Goal: Information Seeking & Learning: Learn about a topic

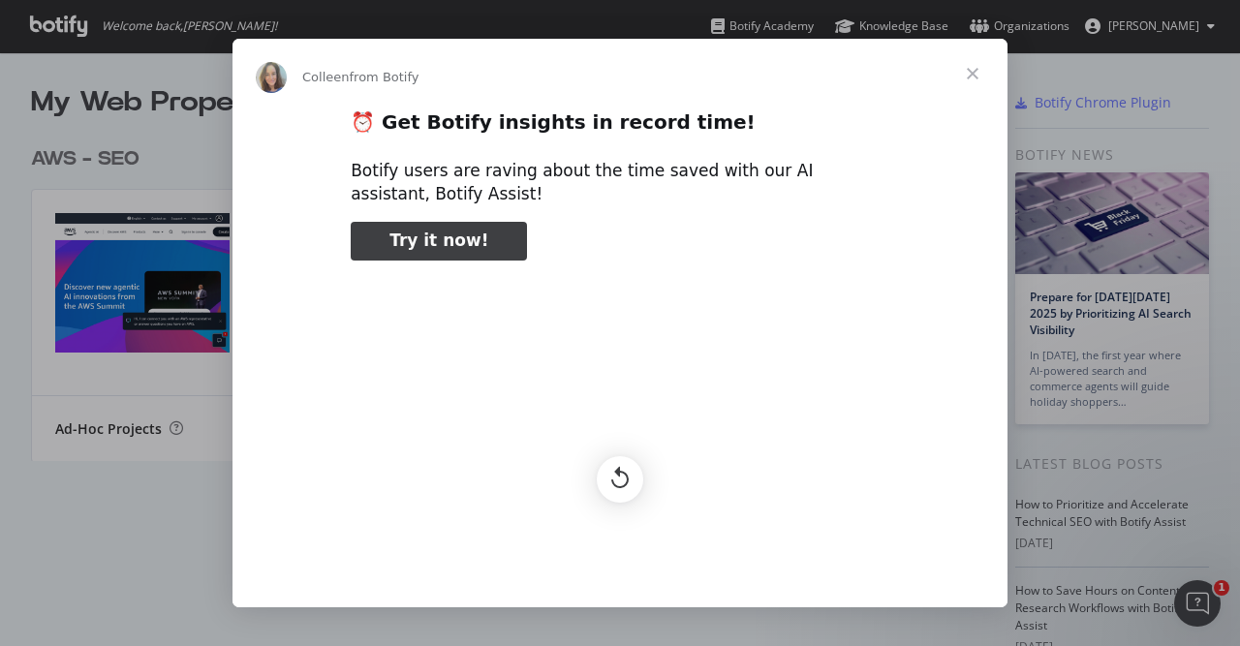
scroll to position [646, 1240]
click at [966, 69] on span "Close" at bounding box center [972, 74] width 70 height 70
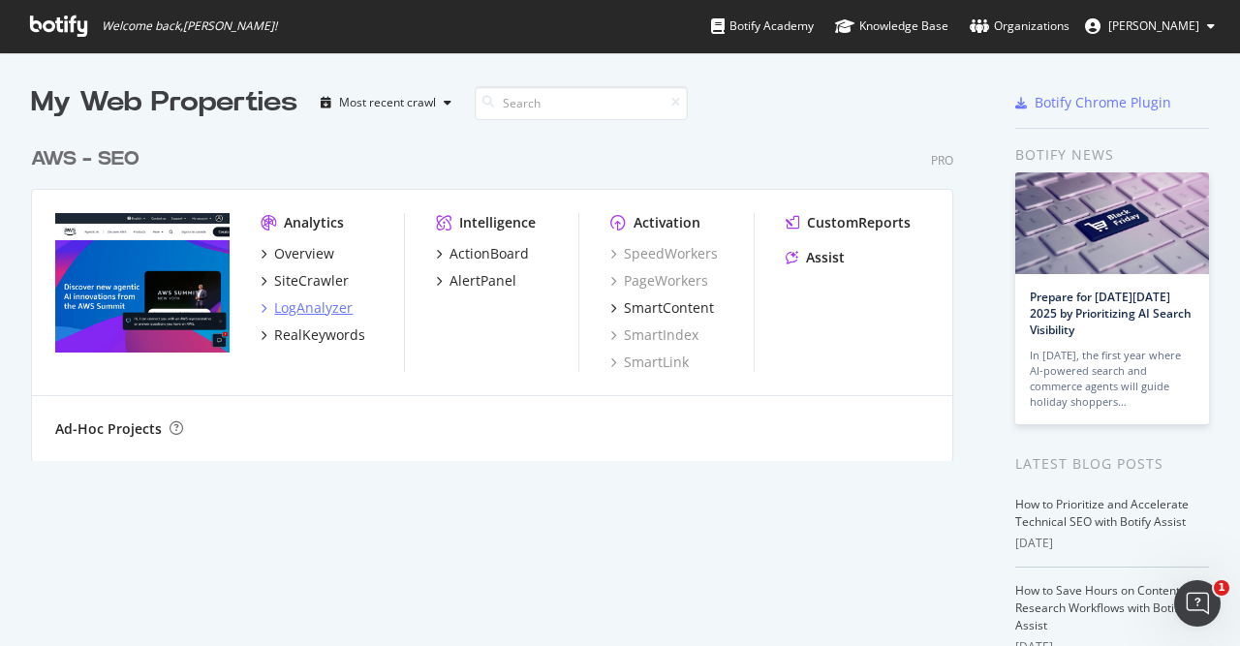
click at [339, 309] on div "LogAnalyzer" at bounding box center [313, 307] width 78 height 19
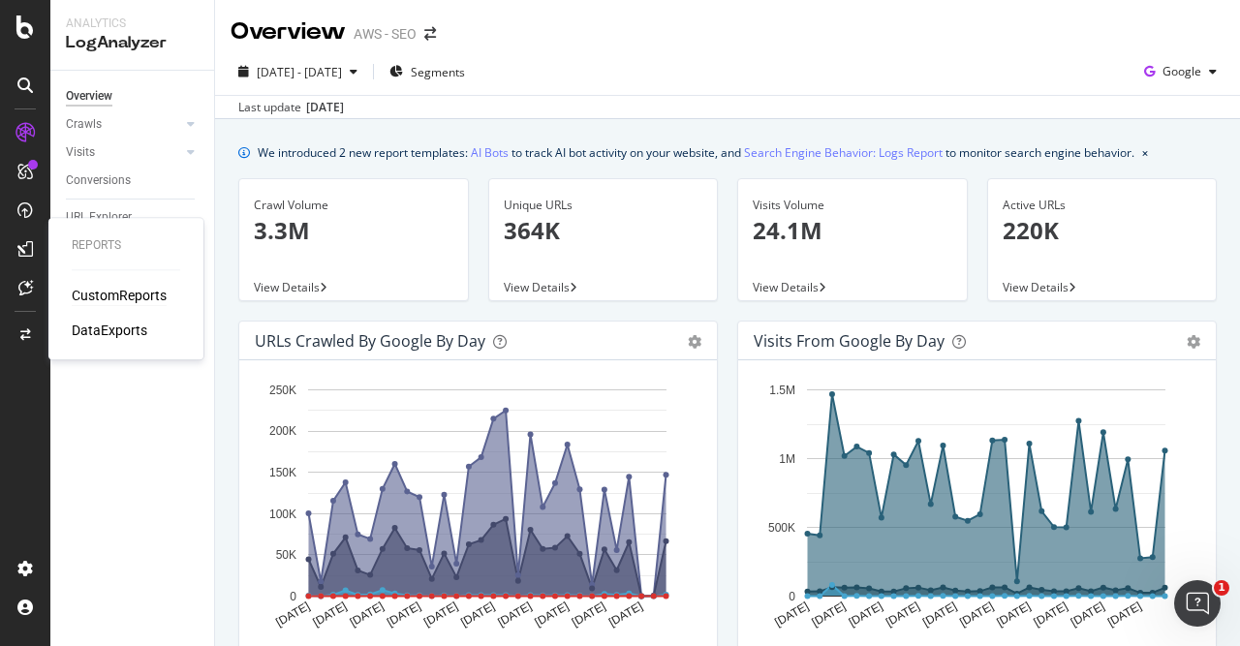
click at [129, 295] on div "CustomReports" at bounding box center [119, 295] width 95 height 19
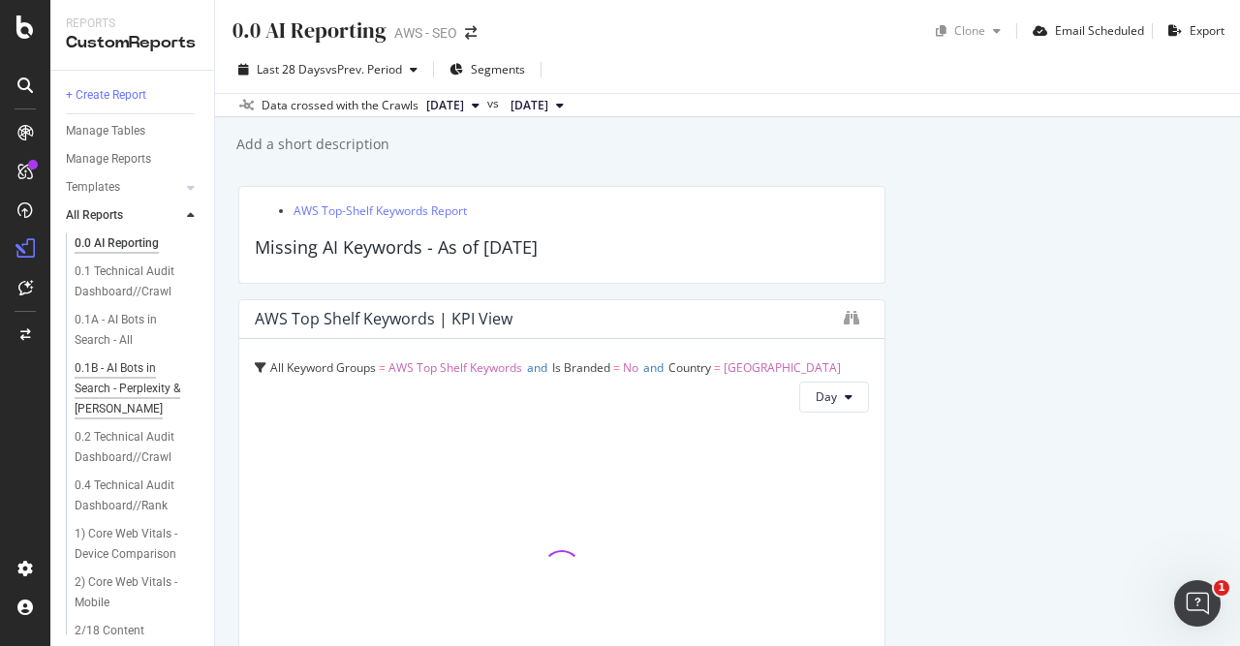
click at [133, 373] on div "0.1B - AI Bots in Search - Perplexity & [PERSON_NAME]" at bounding box center [134, 388] width 118 height 61
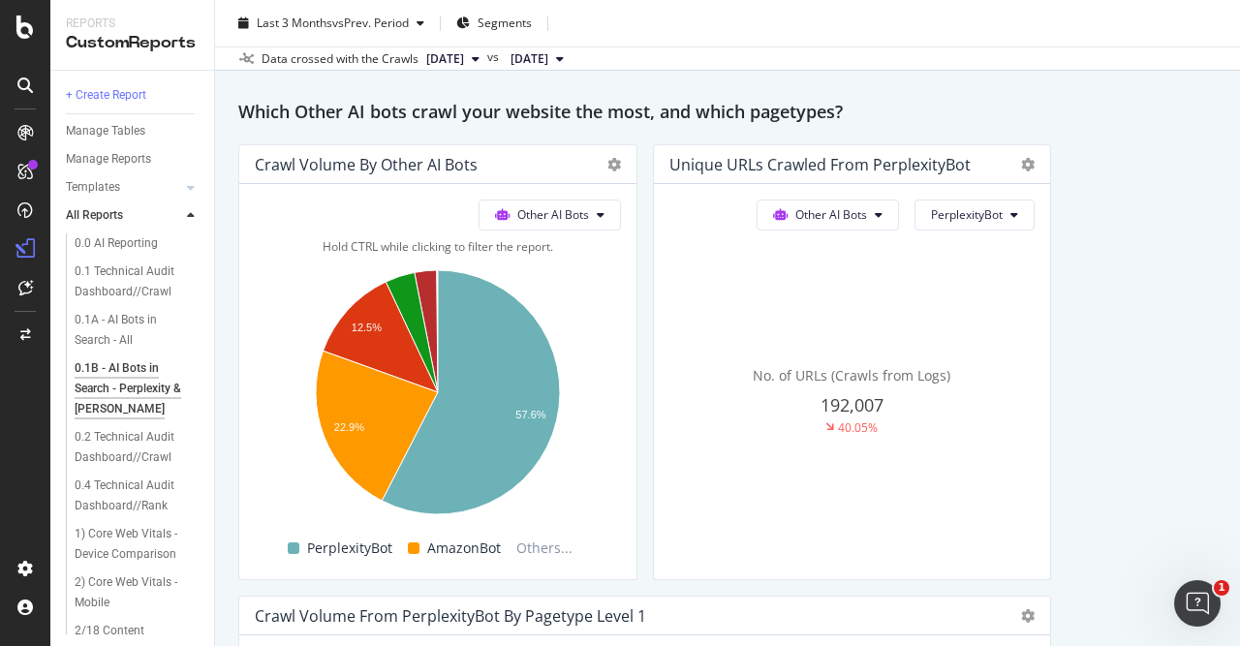
scroll to position [89, 0]
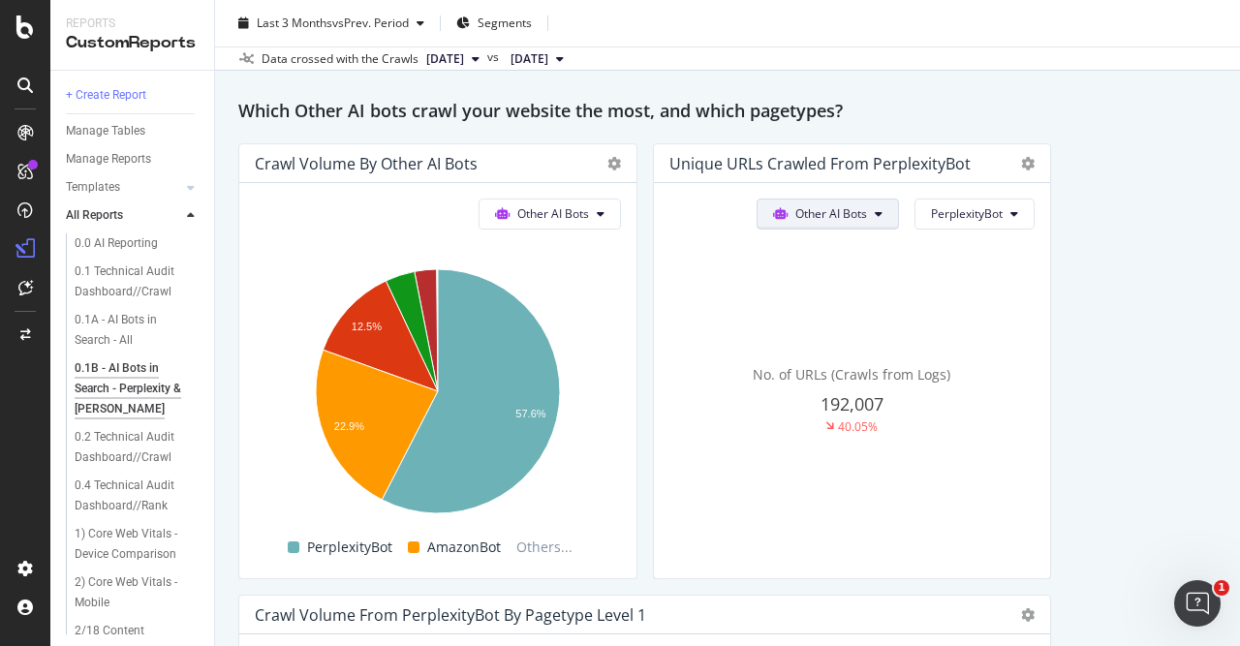
click at [890, 216] on button "Other AI Bots" at bounding box center [827, 214] width 142 height 31
click at [833, 326] on span "OpenAI" at bounding box center [843, 323] width 76 height 17
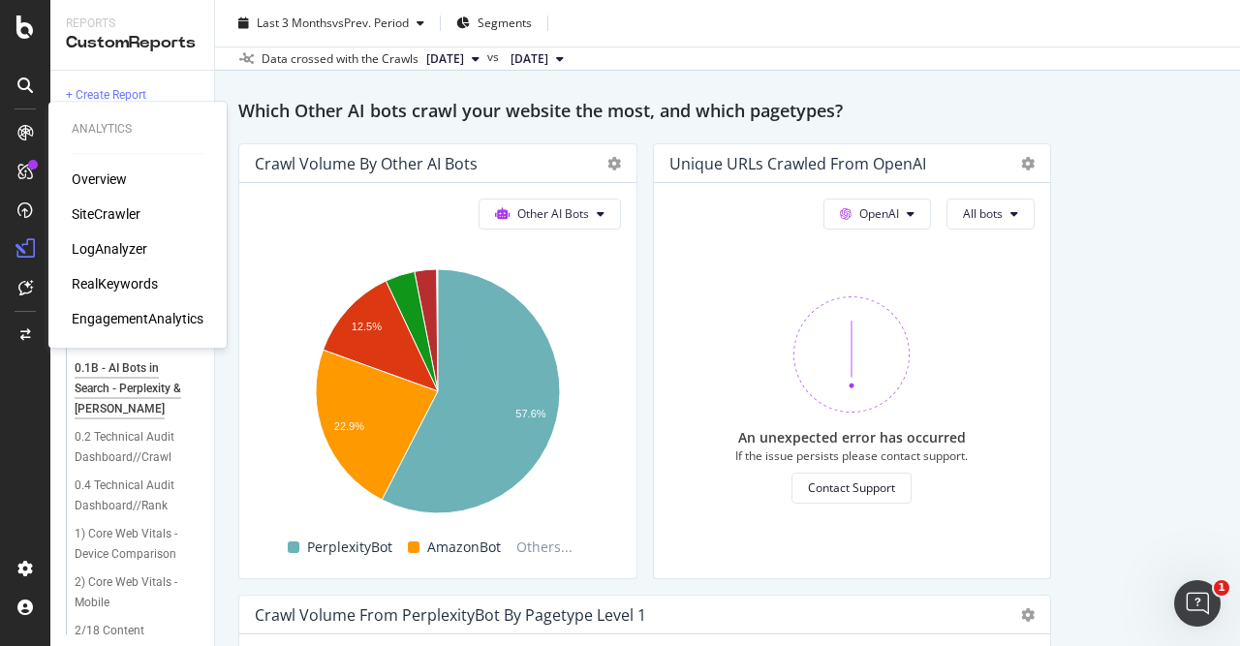
click at [131, 252] on div "LogAnalyzer" at bounding box center [110, 248] width 76 height 19
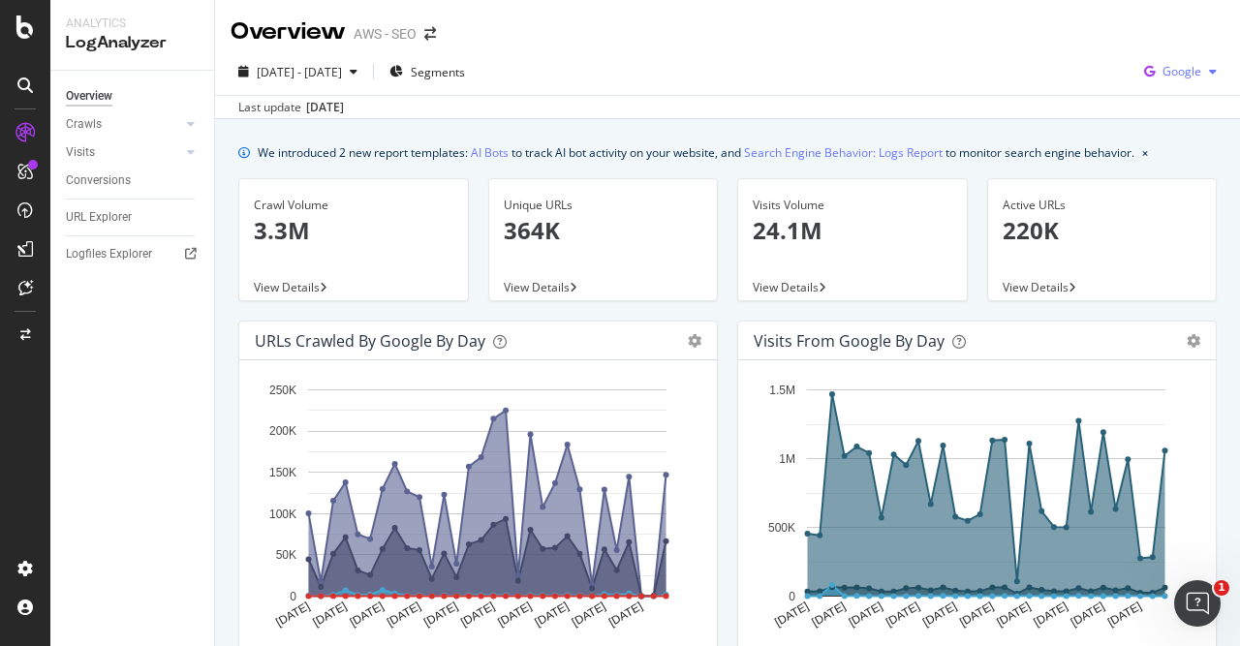
click at [1192, 62] on div "Google" at bounding box center [1180, 71] width 88 height 29
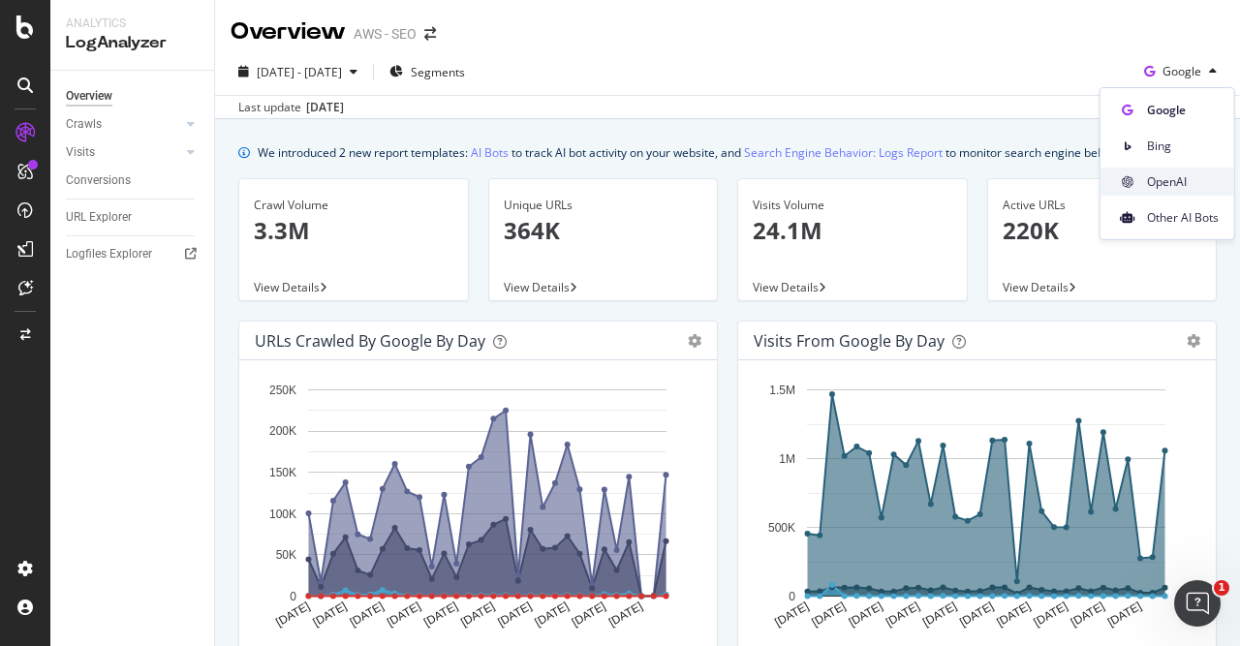
click at [1169, 184] on span "OpenAI" at bounding box center [1183, 181] width 72 height 17
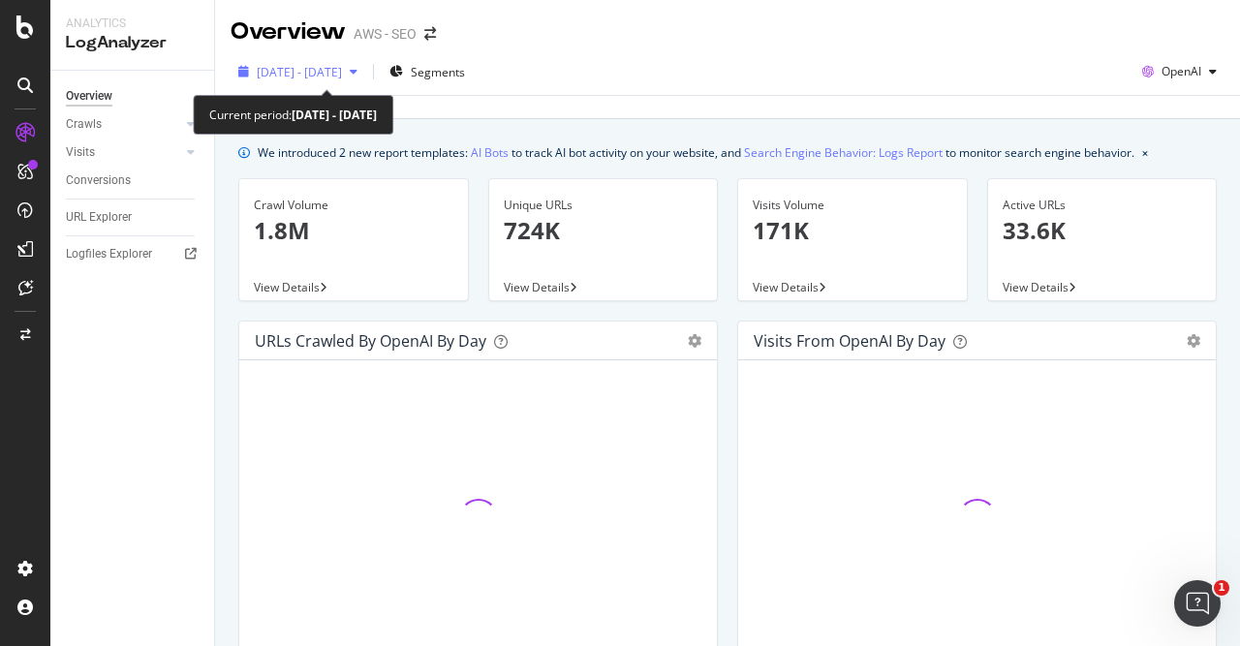
click at [365, 71] on div "button" at bounding box center [353, 72] width 23 height 12
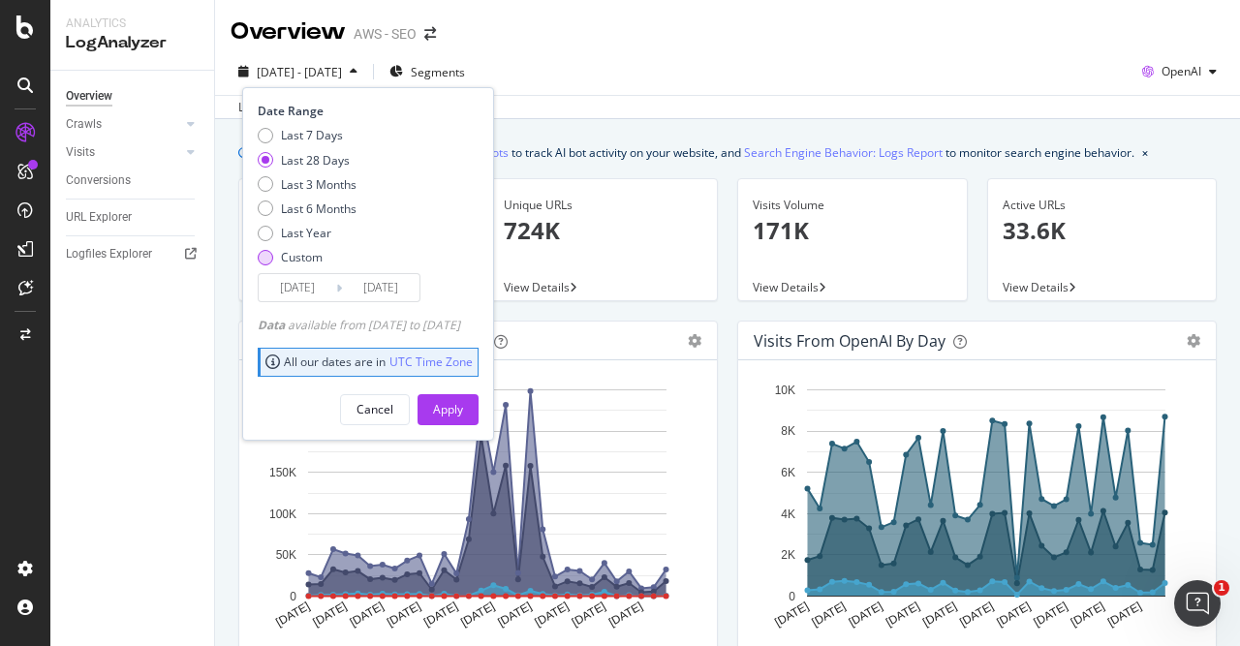
click at [271, 259] on div "Custom" at bounding box center [265, 257] width 15 height 15
click at [311, 292] on input "[DATE]" at bounding box center [297, 287] width 77 height 27
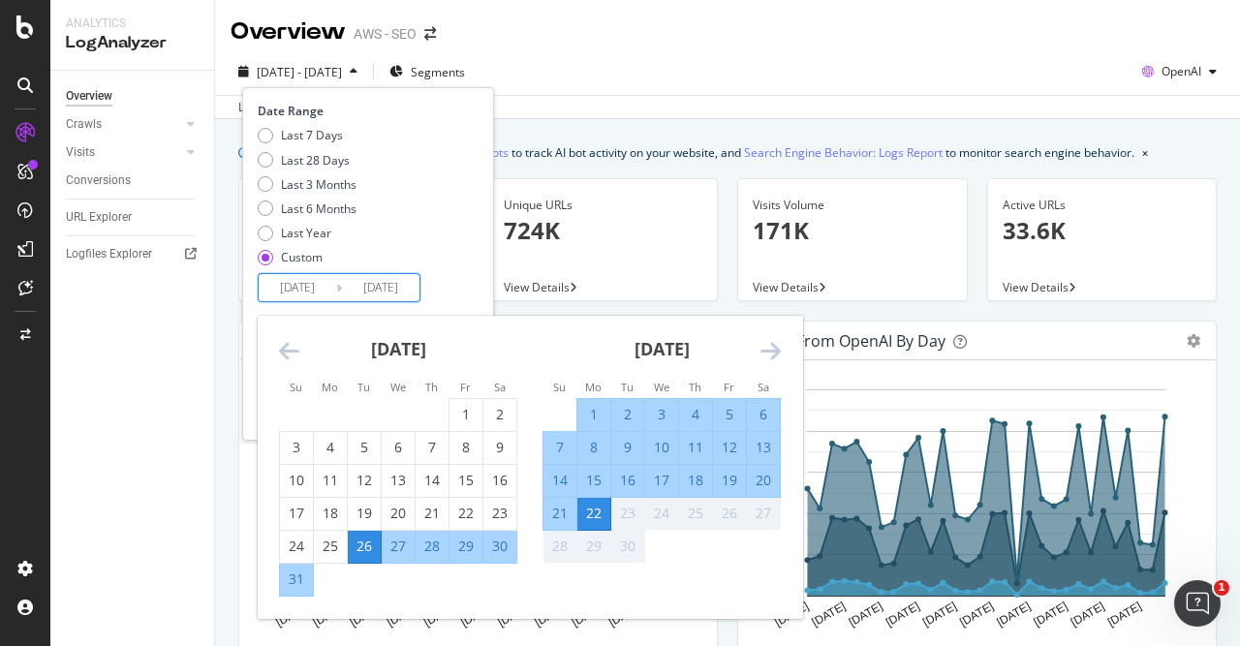
click at [286, 342] on icon "Move backward to switch to the previous month." at bounding box center [289, 350] width 20 height 23
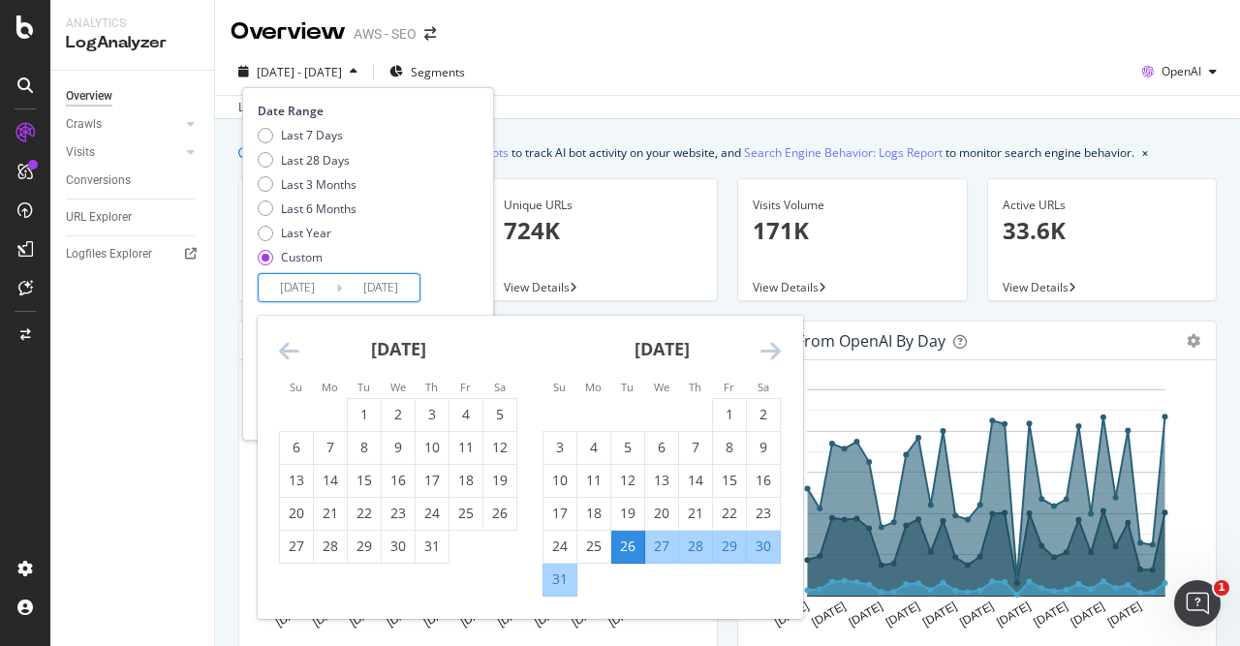
click at [286, 342] on icon "Move backward to switch to the previous month." at bounding box center [289, 350] width 20 height 23
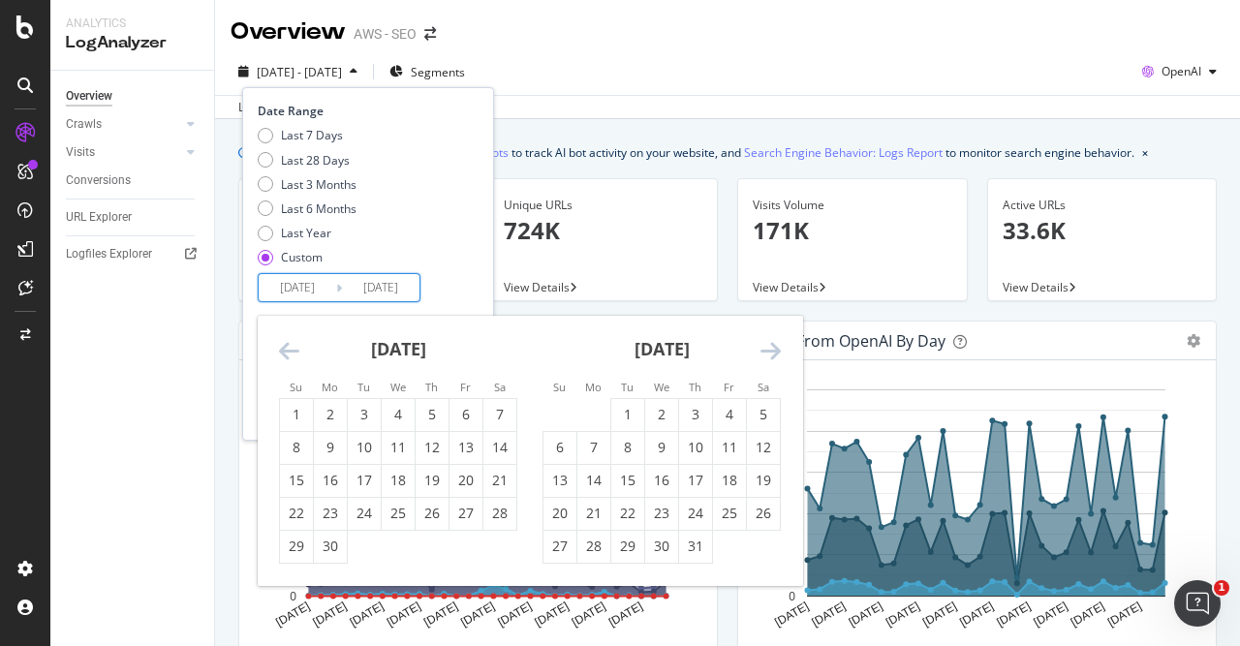
click at [286, 342] on icon "Move backward to switch to the previous month." at bounding box center [289, 350] width 20 height 23
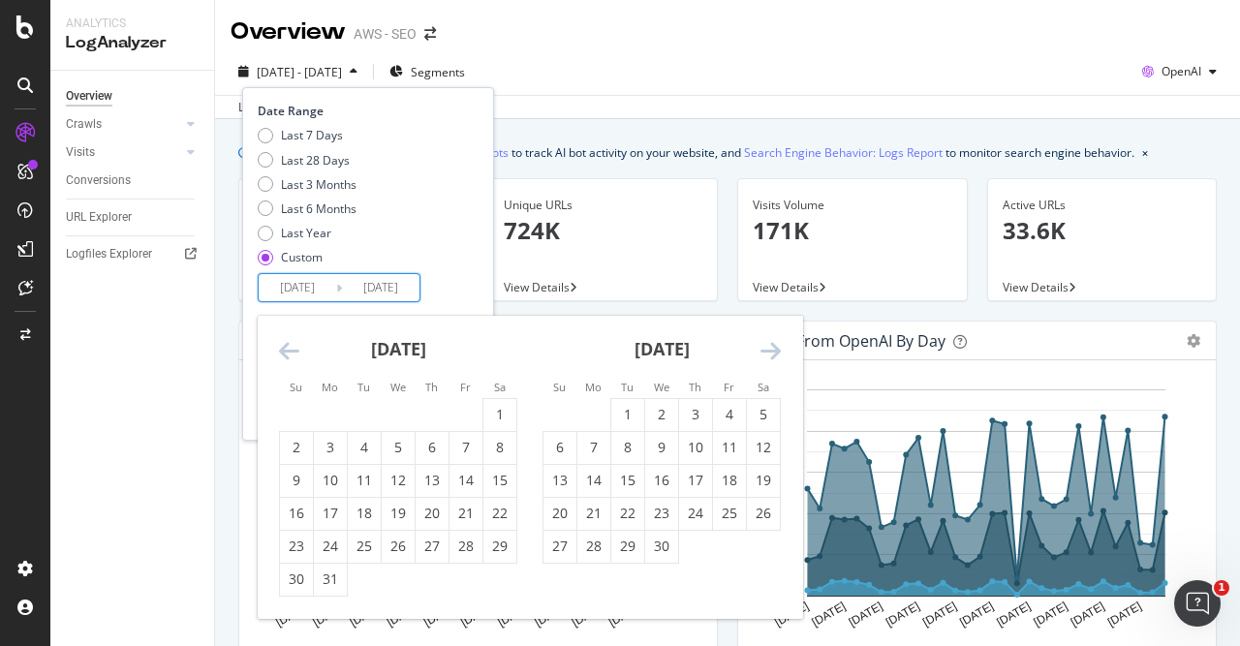
click at [286, 342] on icon "Move backward to switch to the previous month." at bounding box center [289, 350] width 20 height 23
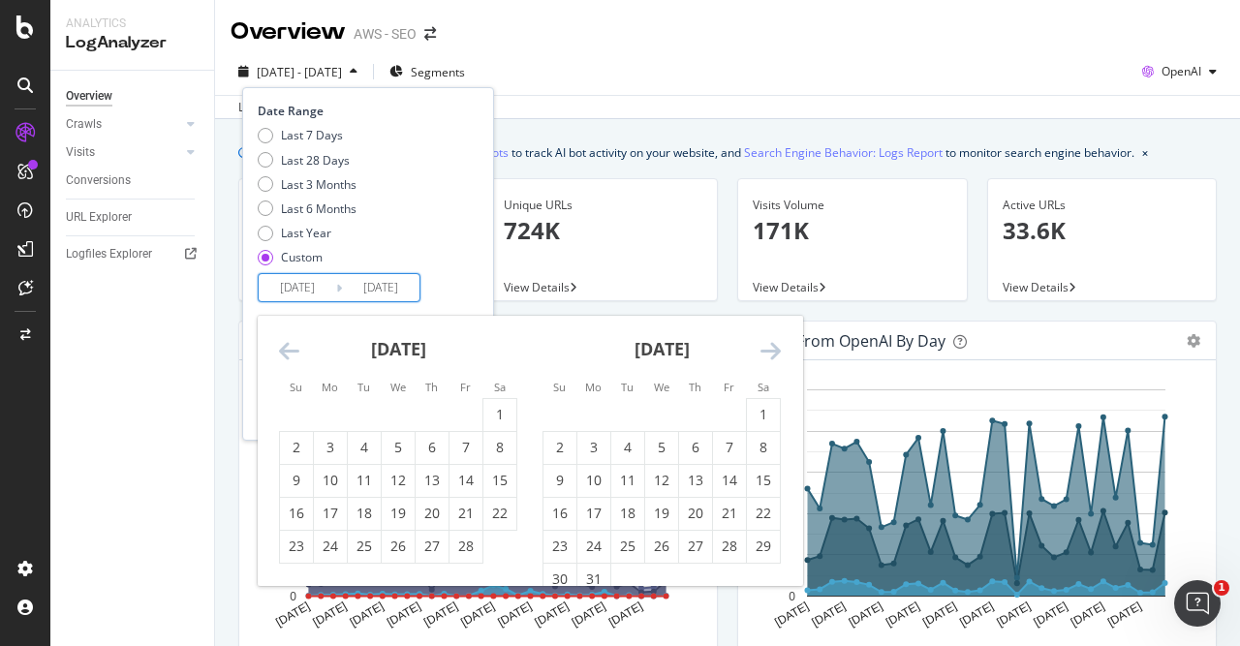
click at [286, 342] on icon "Move backward to switch to the previous month." at bounding box center [289, 350] width 20 height 23
click at [656, 412] on div "1" at bounding box center [661, 414] width 33 height 19
type input "[DATE]"
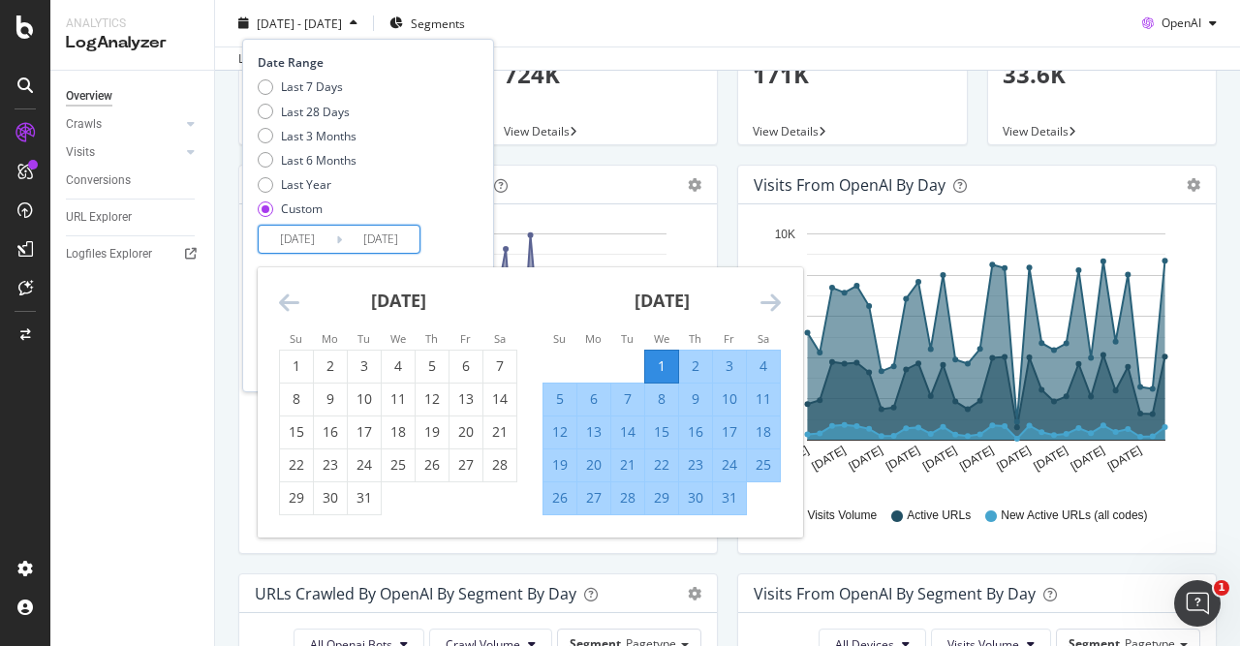
scroll to position [197, 0]
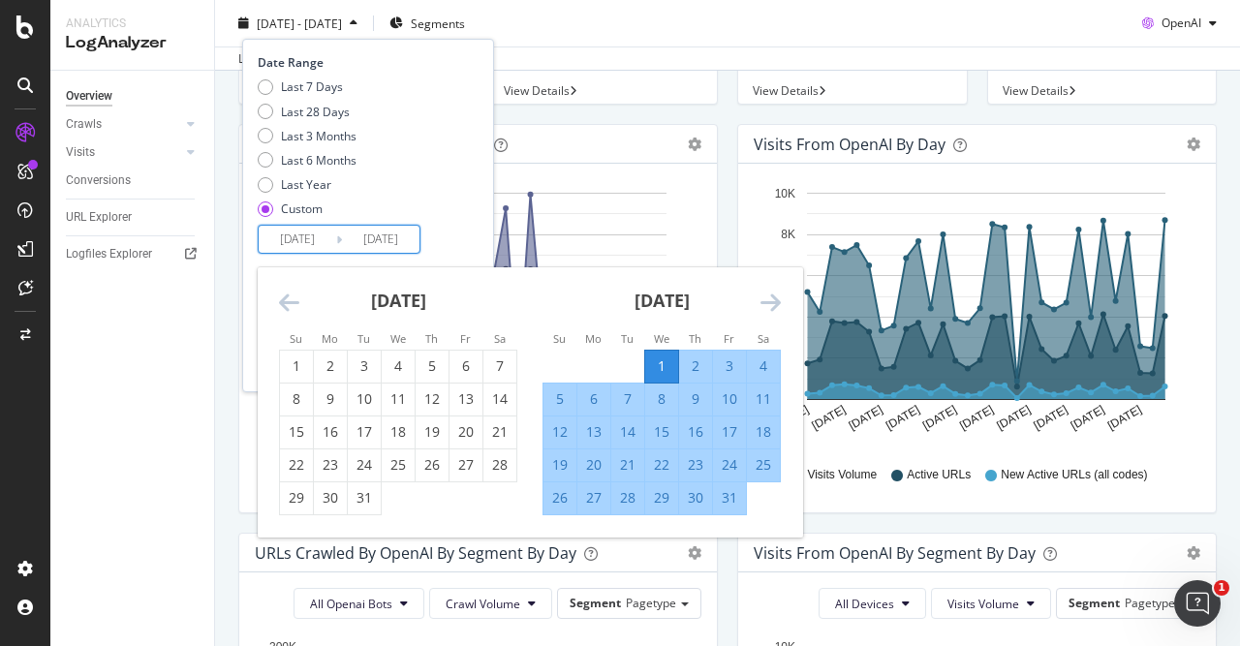
click at [446, 196] on div "Last 7 Days Last 28 Days Last 3 Months Last 6 Months Last Year Custom" at bounding box center [366, 151] width 216 height 146
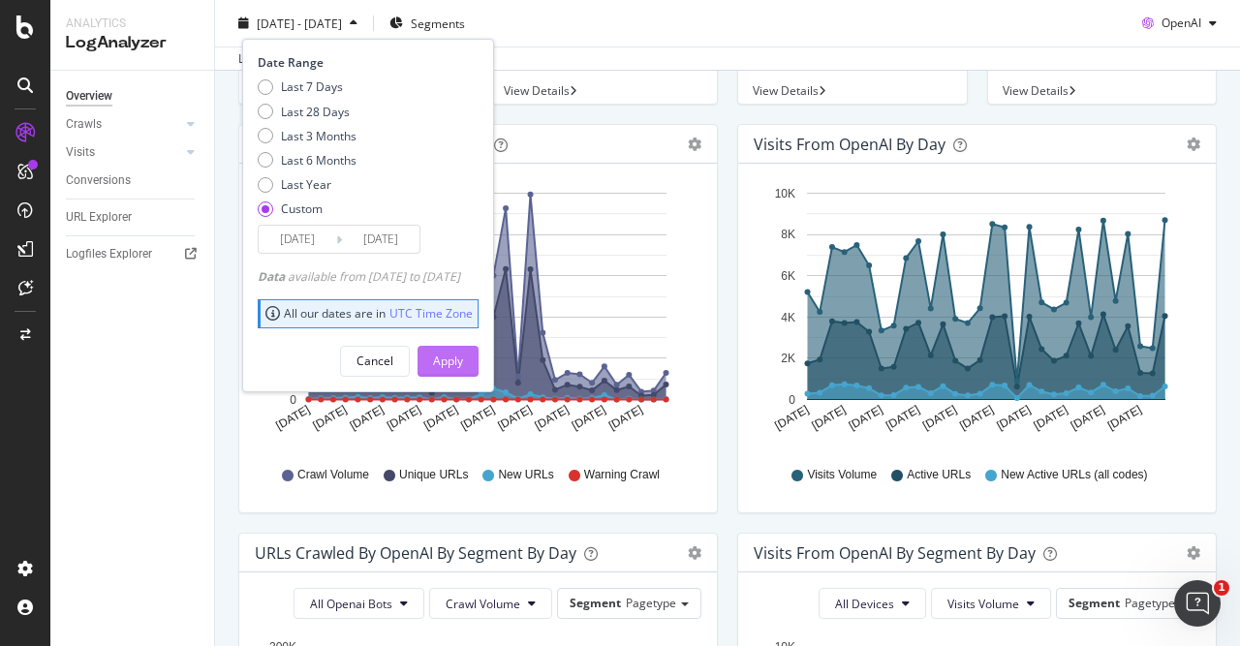
click at [463, 361] on div "Apply" at bounding box center [448, 361] width 30 height 16
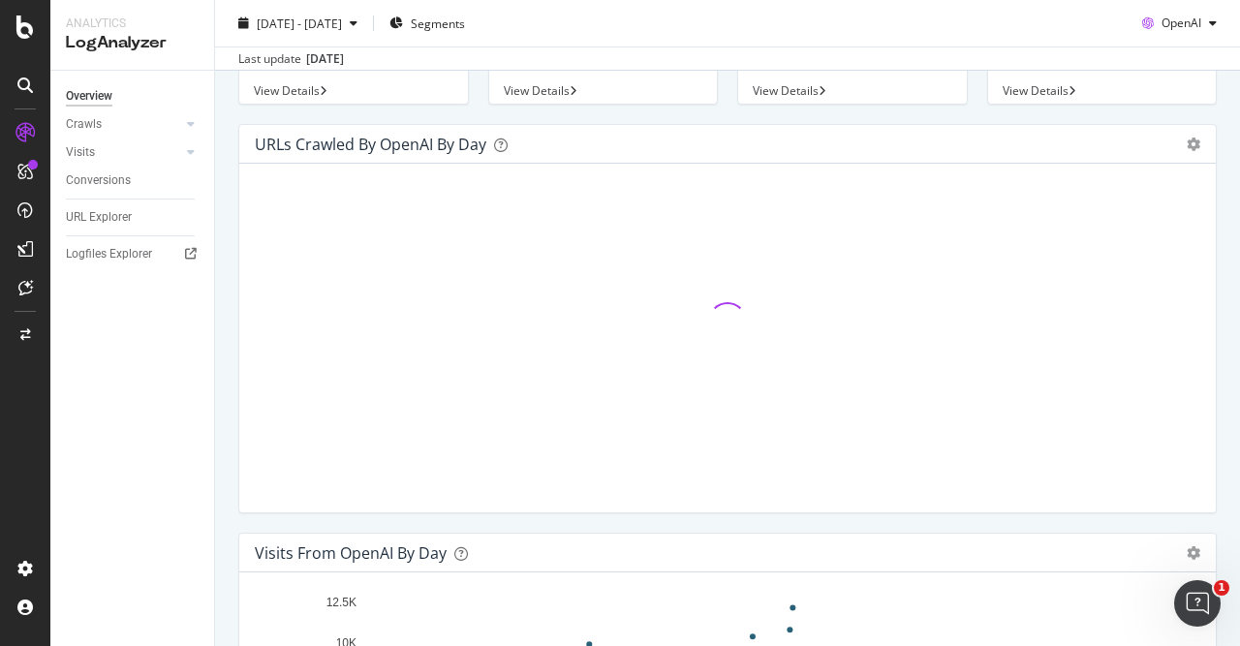
click at [9, 645] on icon "close toast" at bounding box center [4, 658] width 9 height 24
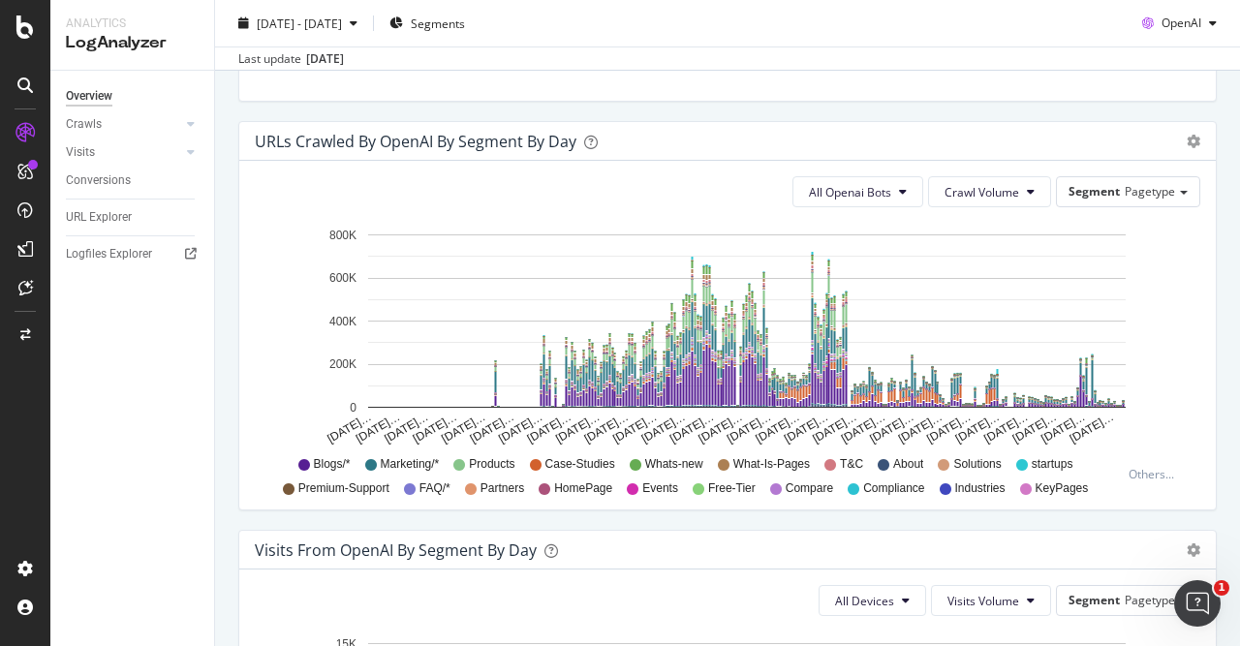
scroll to position [1018, 0]
click at [465, 22] on span "Segments" at bounding box center [438, 23] width 54 height 16
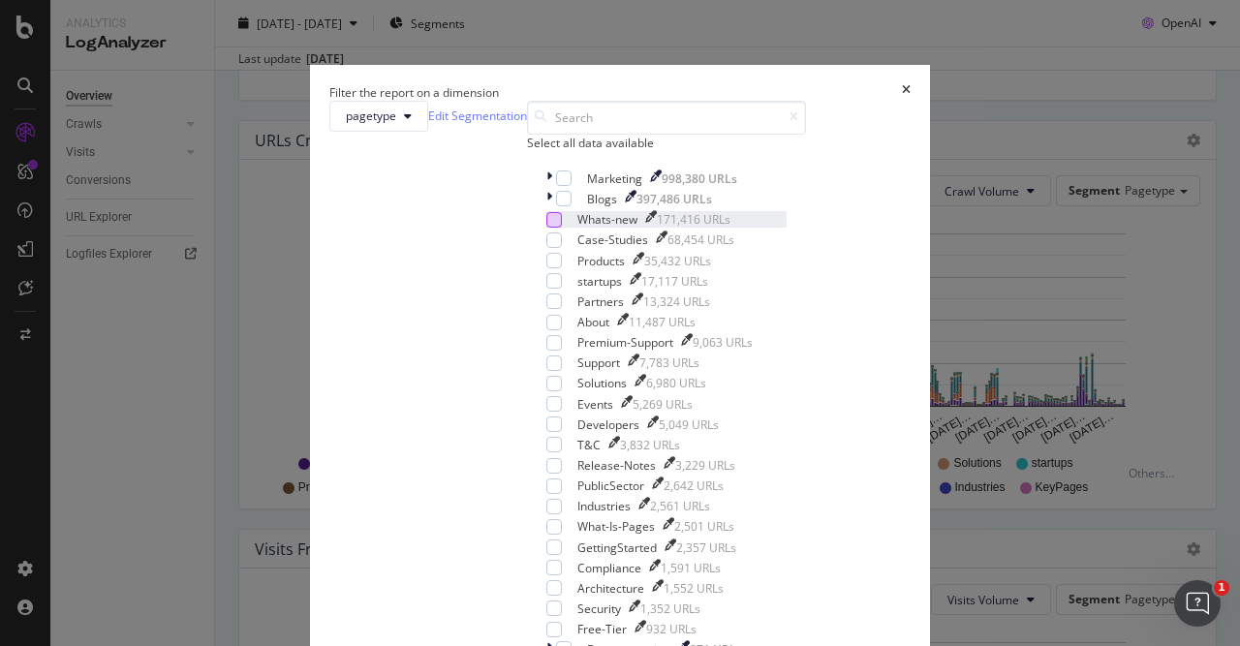
click at [546, 228] on div "modal" at bounding box center [553, 219] width 15 height 15
click at [556, 186] on div "modal" at bounding box center [563, 177] width 15 height 15
click at [546, 248] on div "modal" at bounding box center [553, 239] width 15 height 15
click at [546, 268] on div "modal" at bounding box center [553, 260] width 15 height 15
click at [550, 225] on icon "modal" at bounding box center [554, 220] width 9 height 10
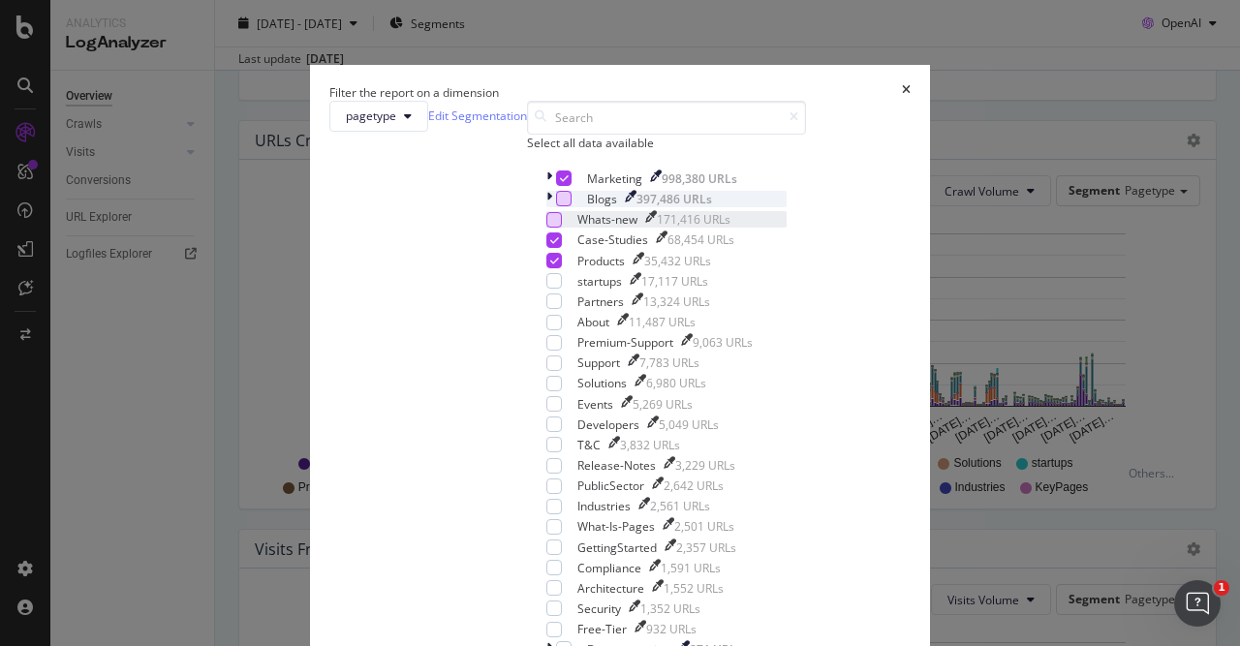
click at [556, 206] on div "modal" at bounding box center [563, 198] width 15 height 15
click at [546, 187] on icon "modal" at bounding box center [549, 178] width 6 height 16
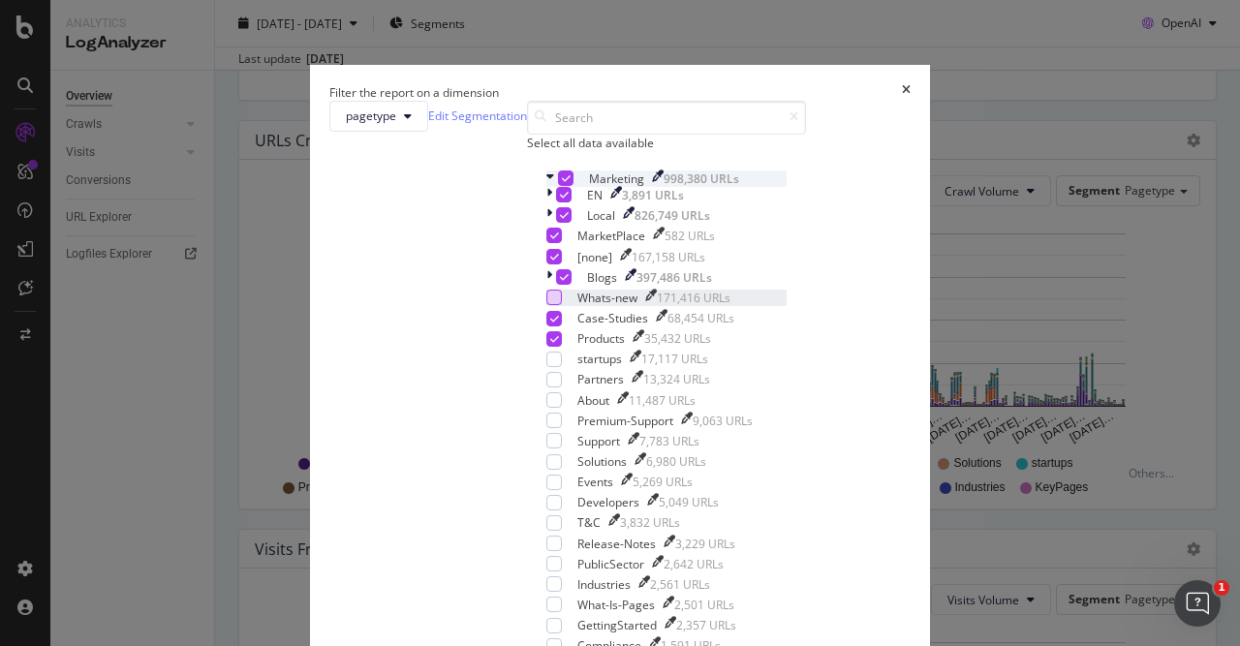
click at [546, 187] on icon "modal" at bounding box center [550, 178] width 8 height 16
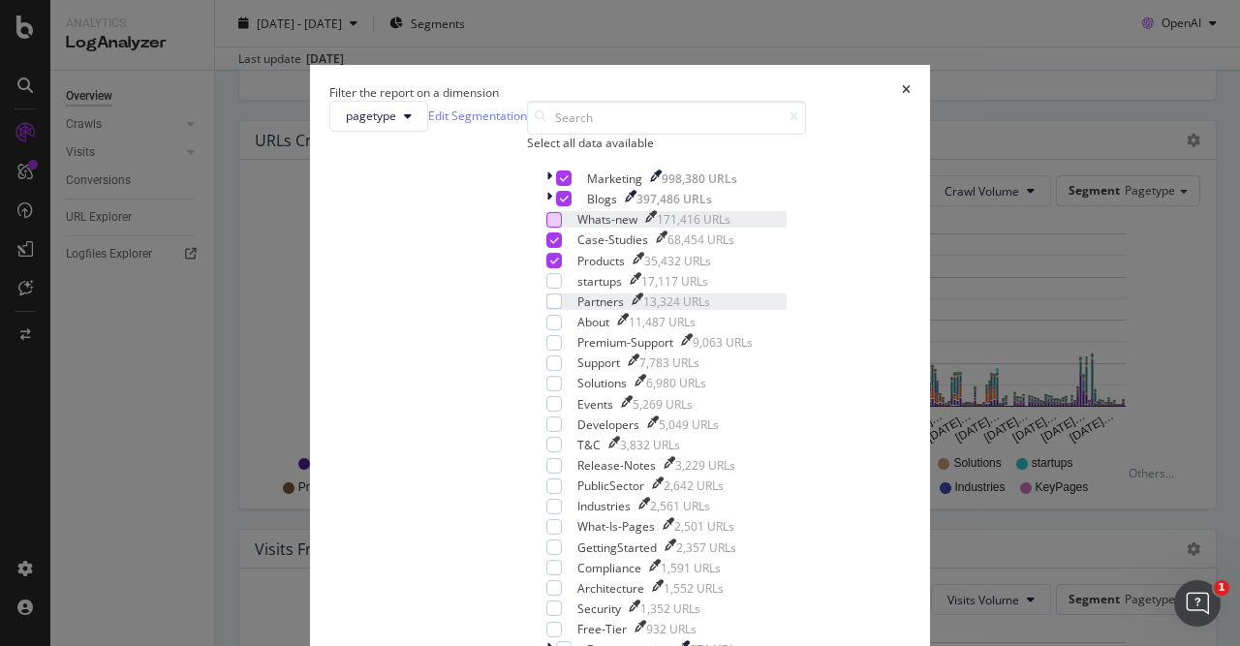
scroll to position [177, 0]
click at [546, 519] on div "modal" at bounding box center [553, 526] width 15 height 15
click at [546, 268] on div "modal" at bounding box center [553, 260] width 15 height 15
click at [550, 245] on icon "modal" at bounding box center [554, 240] width 9 height 10
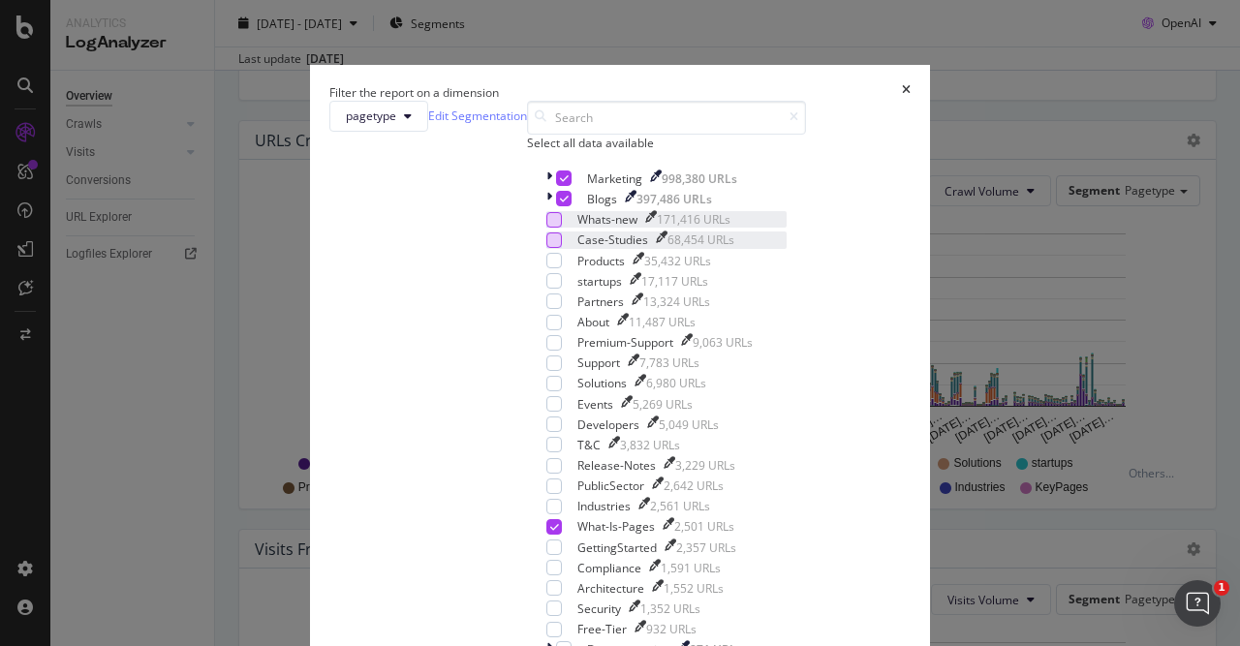
click at [546, 270] on div "Marketing 998,380 URLs Blogs 397,486 URLs Whats-new 171,416 URLs Case-Studies 6…" at bounding box center [666, 628] width 240 height 917
click at [546, 187] on div "Marketing 998,380 URLs" at bounding box center [666, 178] width 240 height 16
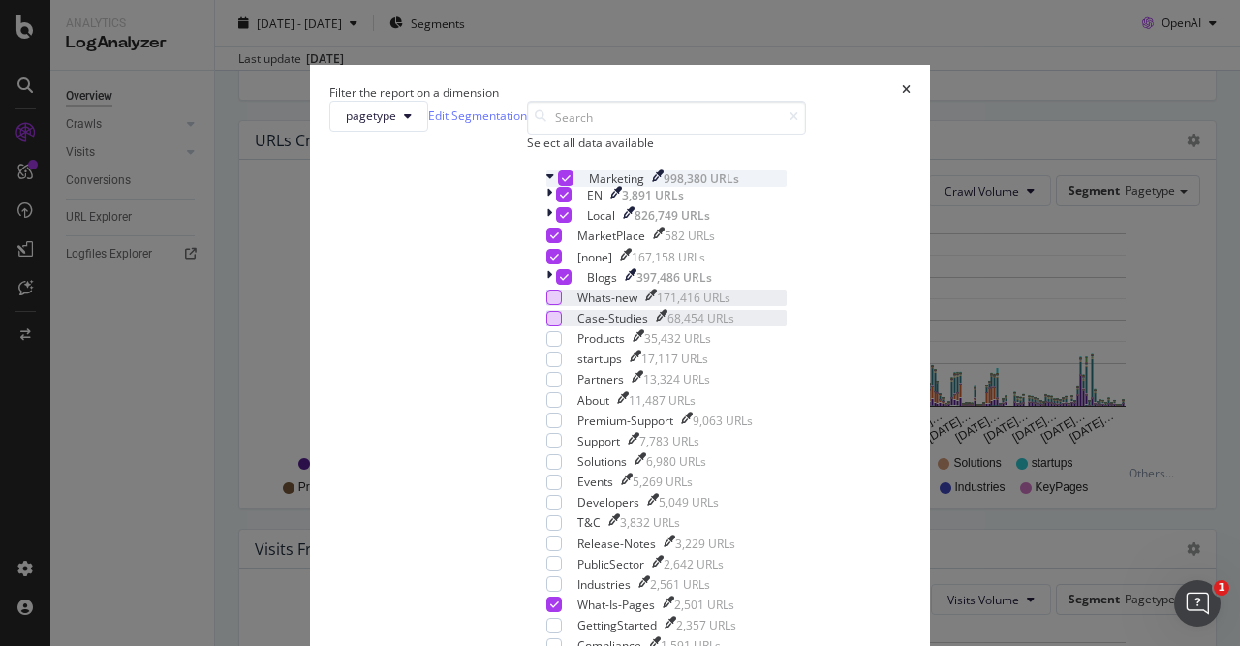
click at [546, 187] on icon "modal" at bounding box center [550, 178] width 8 height 16
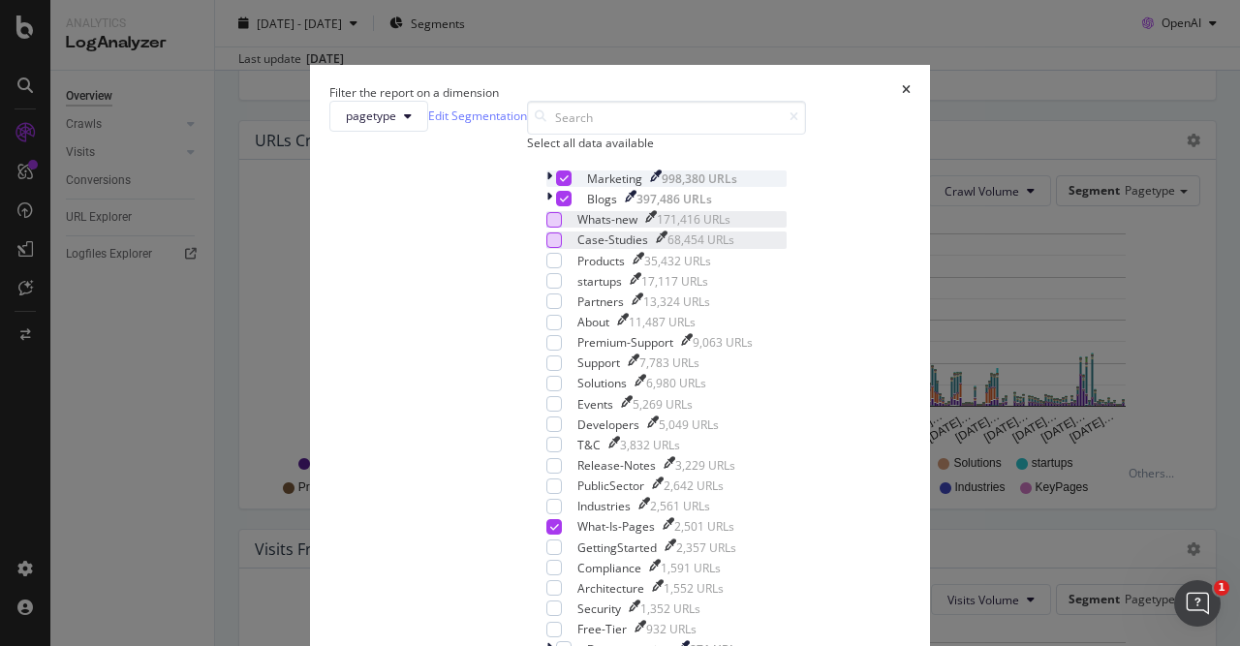
click at [560, 183] on icon "modal" at bounding box center [564, 178] width 9 height 10
click at [560, 203] on icon "modal" at bounding box center [564, 199] width 9 height 10
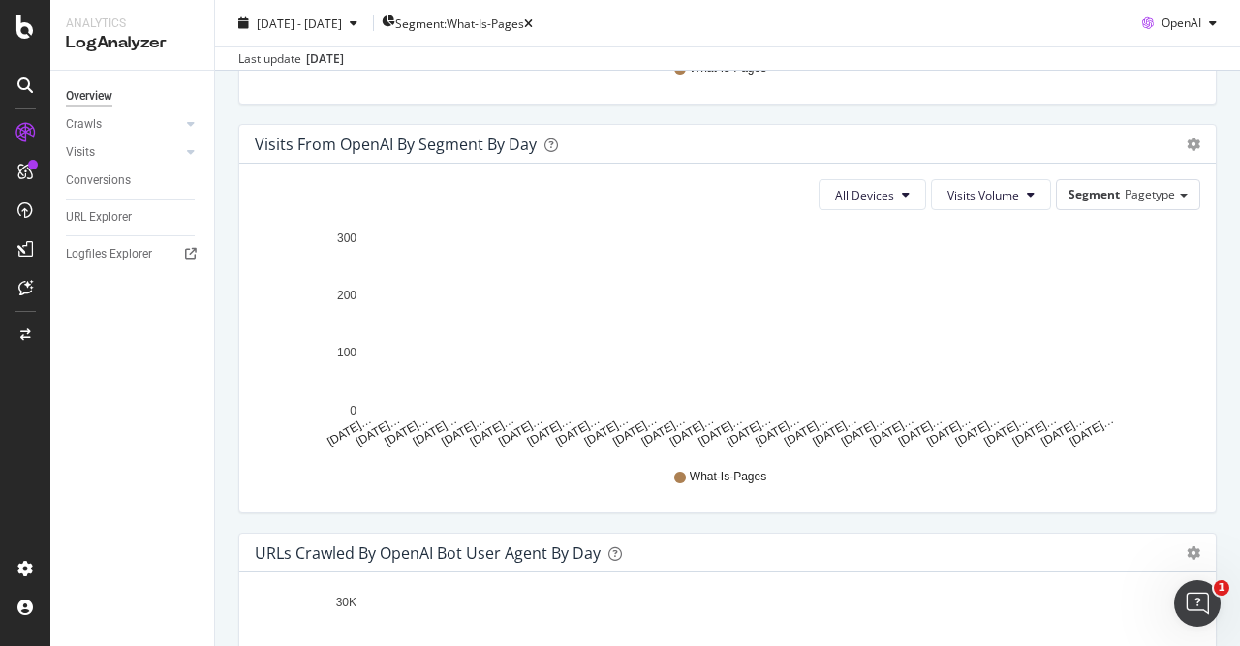
scroll to position [1423, 0]
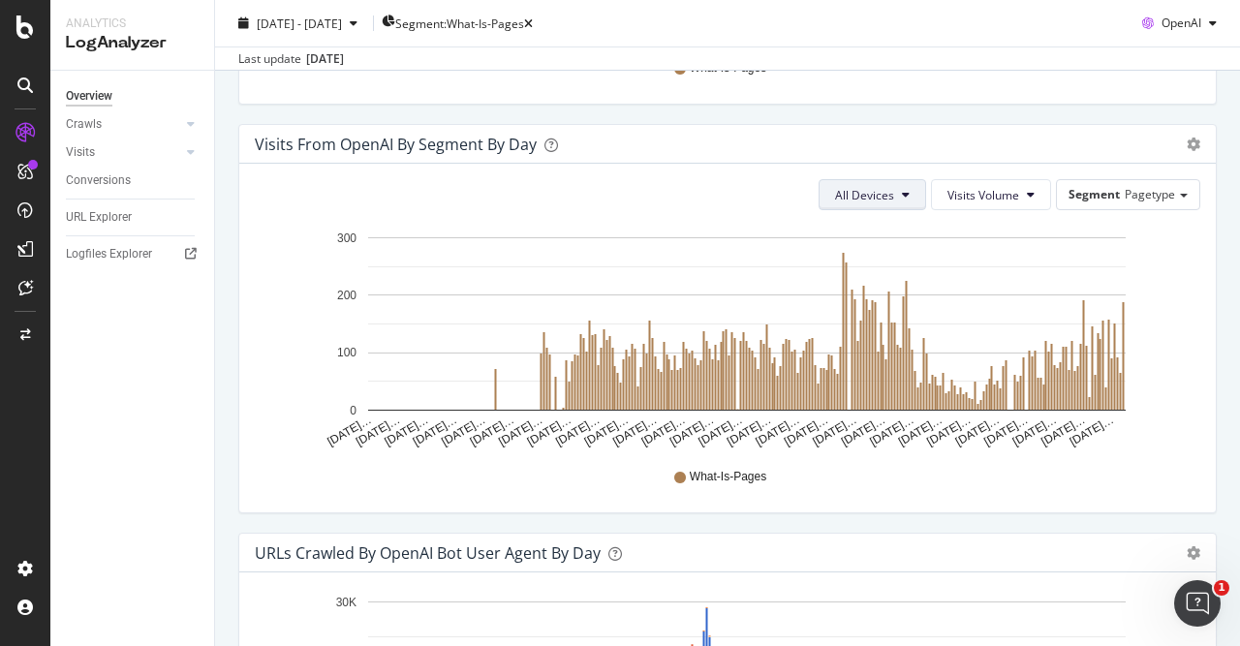
click at [919, 197] on button "All Devices" at bounding box center [872, 194] width 108 height 31
click at [764, 182] on div "All Devices Visits Volume Segment Pagetype" at bounding box center [727, 194] width 945 height 31
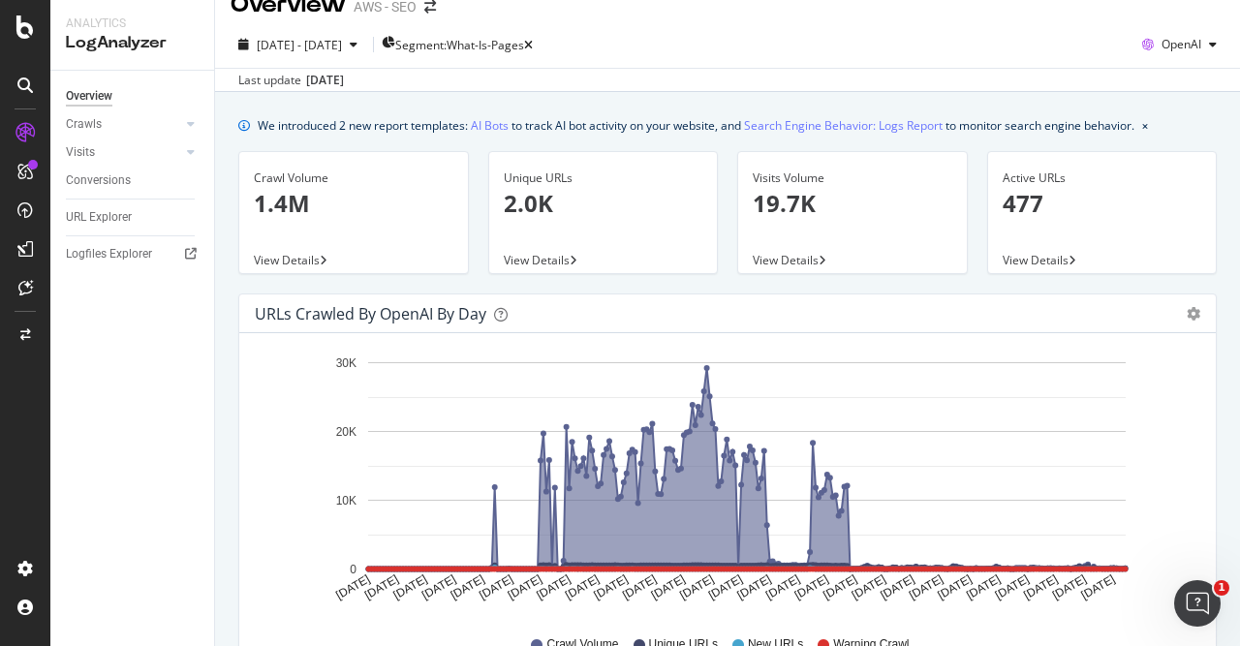
scroll to position [0, 0]
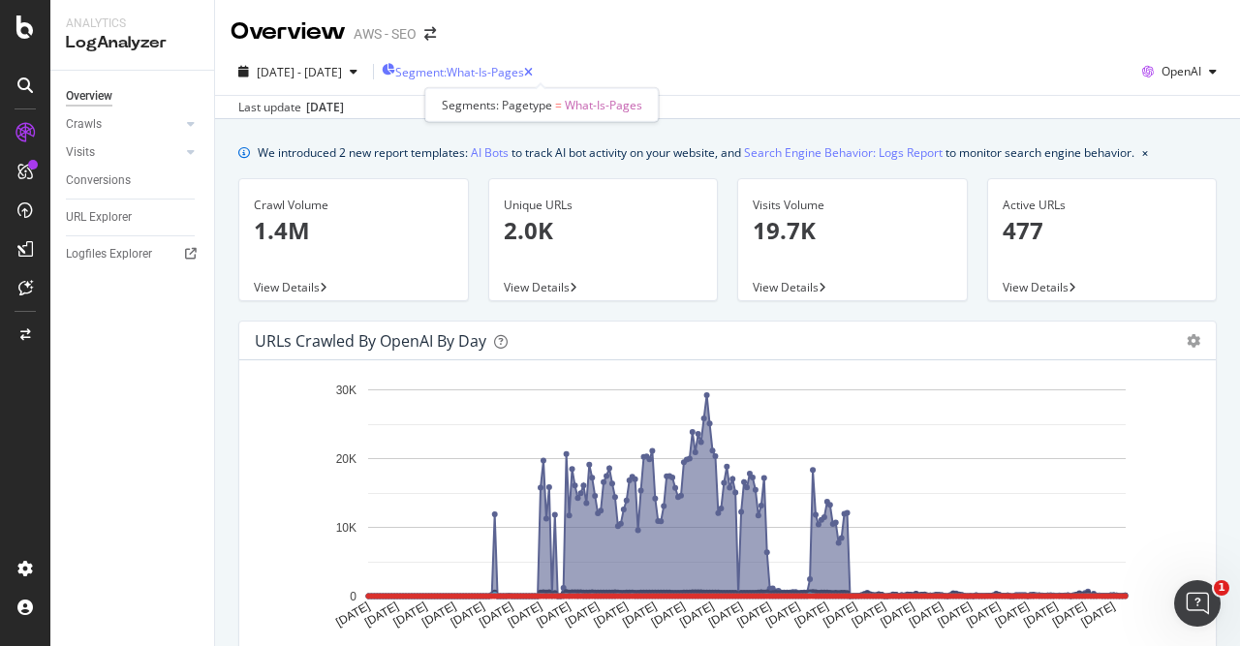
click at [524, 65] on span "Segment: What-Is-Pages" at bounding box center [459, 72] width 129 height 16
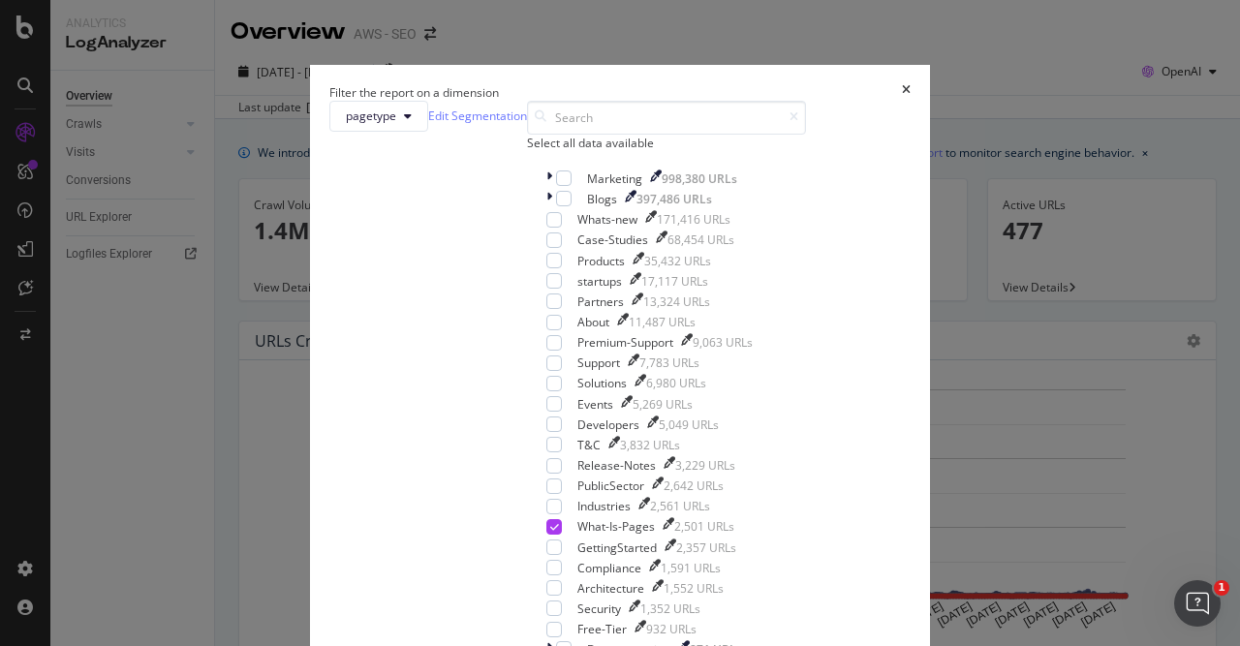
scroll to position [290, 0]
click at [550, 522] on icon "modal" at bounding box center [554, 527] width 9 height 10
click at [556, 186] on div "modal" at bounding box center [563, 177] width 15 height 15
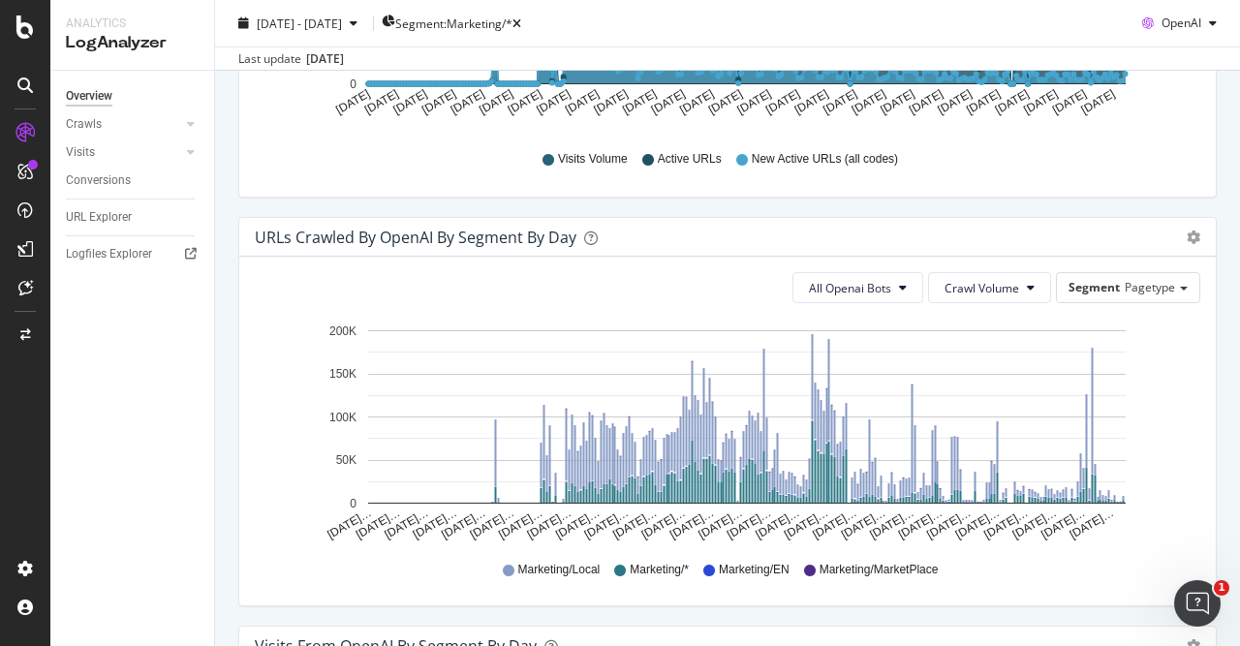
scroll to position [904, 0]
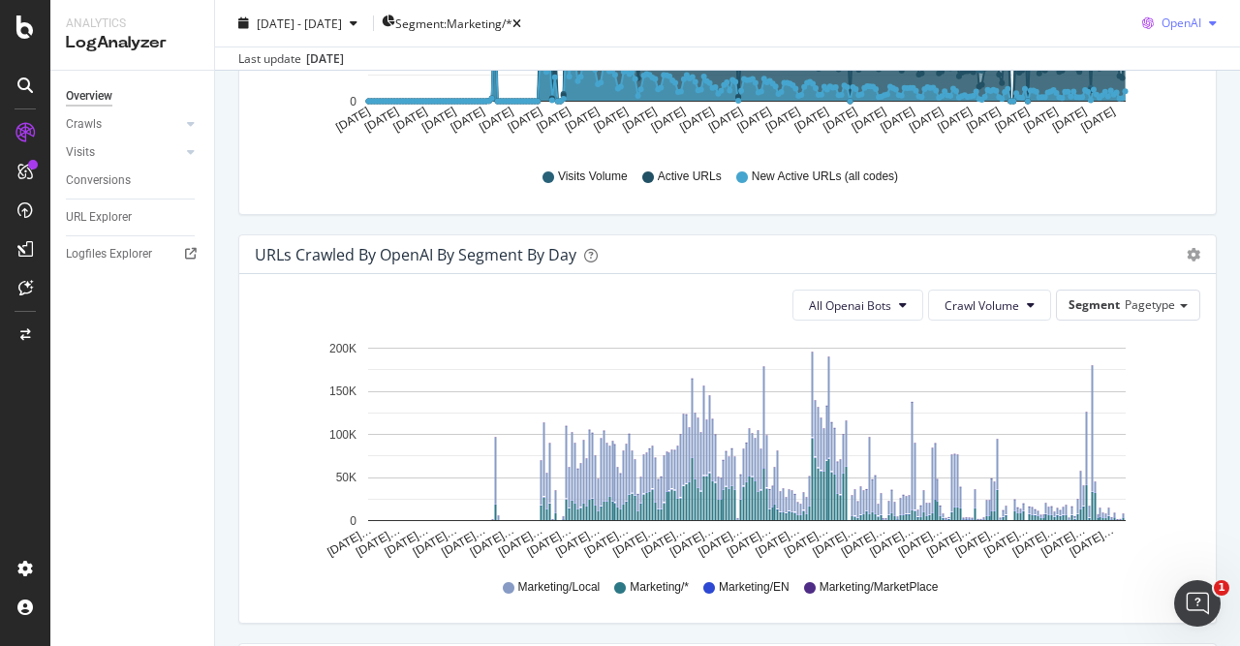
click at [1208, 21] on div "button" at bounding box center [1212, 23] width 23 height 12
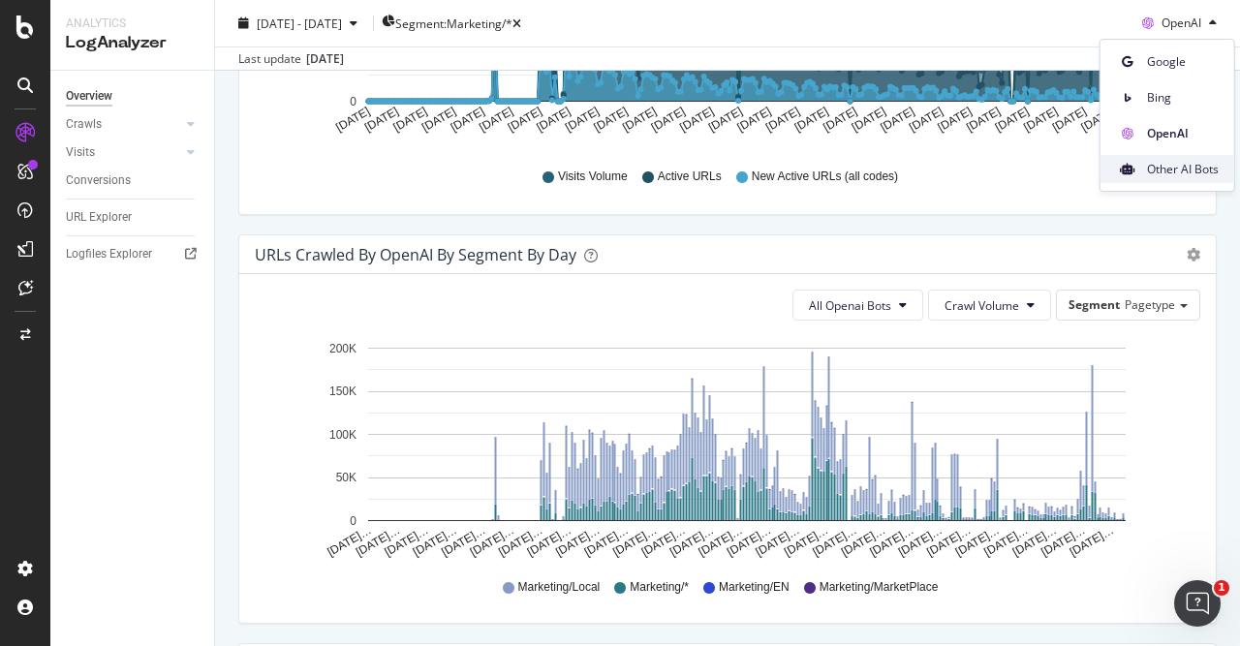
click at [1192, 169] on span "Other AI Bots" at bounding box center [1183, 169] width 72 height 17
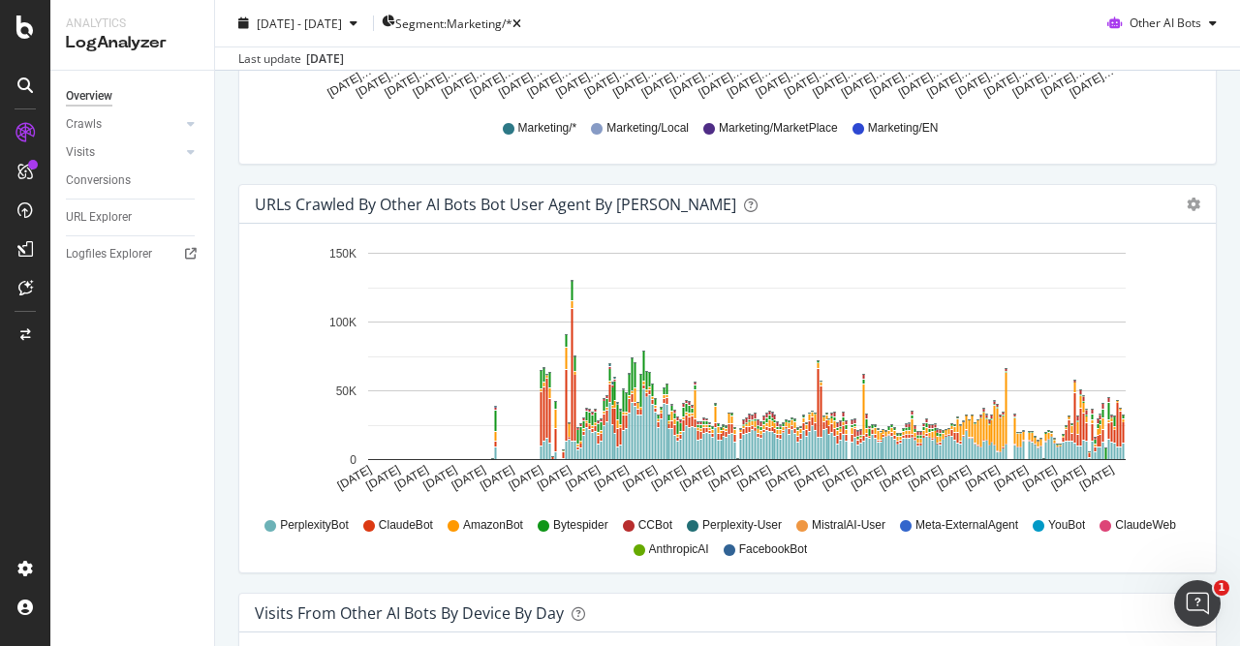
scroll to position [1773, 0]
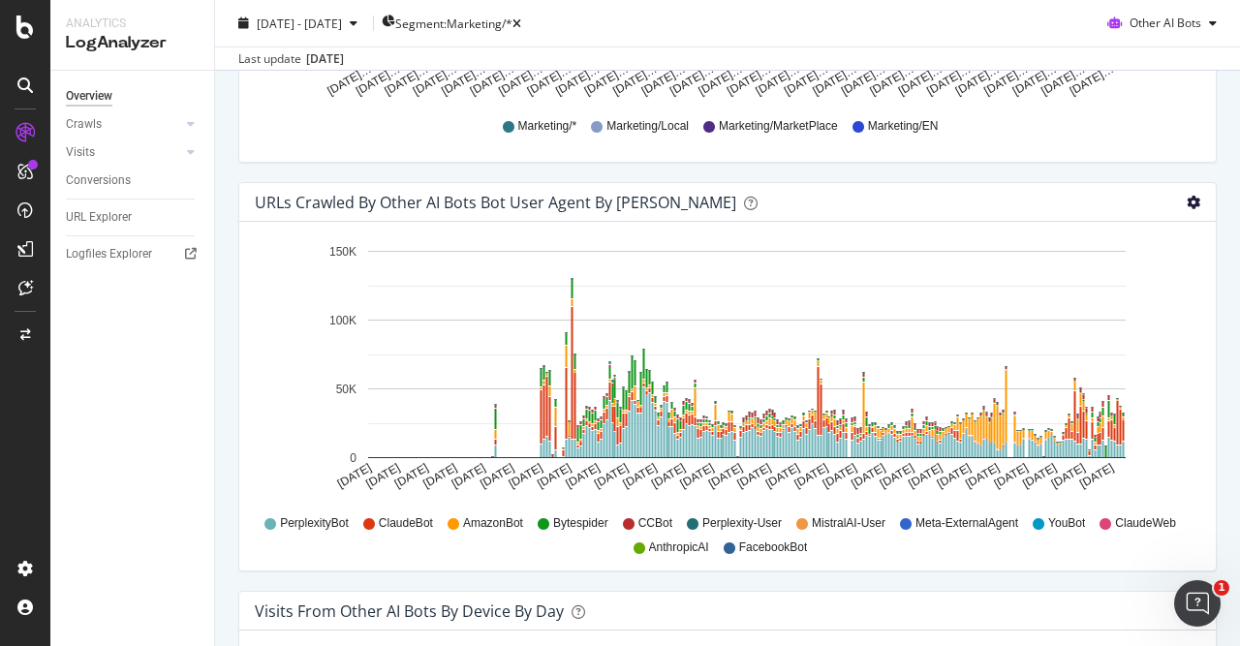
click at [1188, 202] on icon "gear" at bounding box center [1193, 203] width 14 height 14
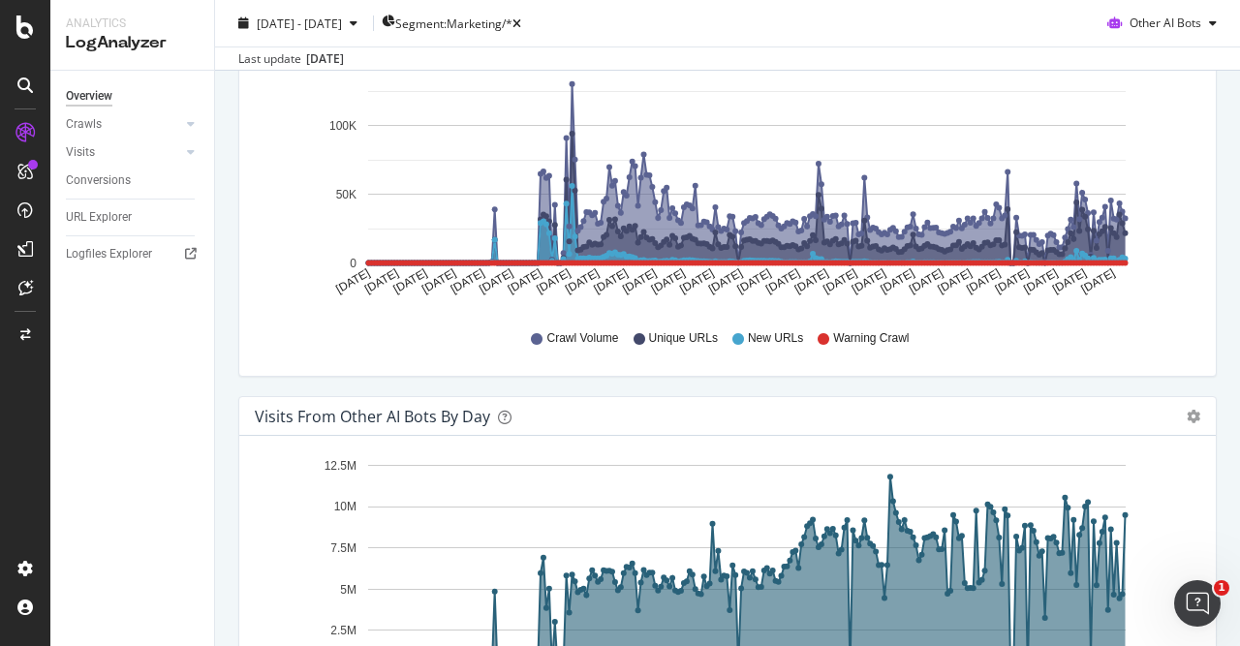
scroll to position [0, 0]
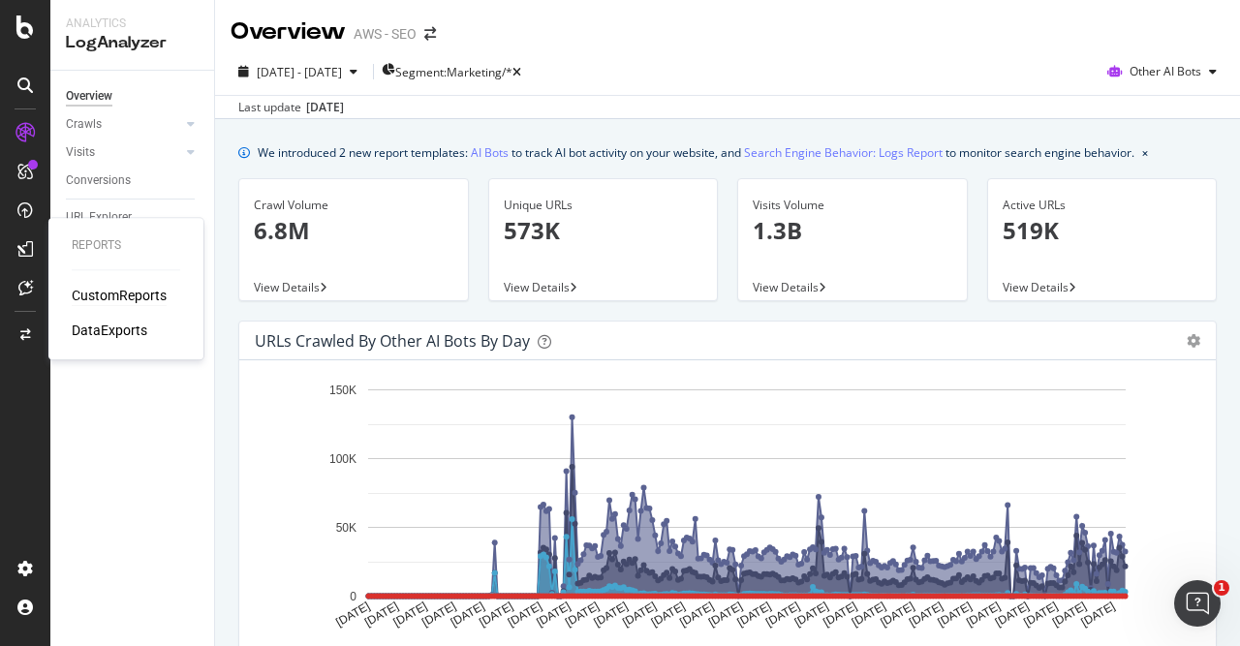
click at [123, 293] on div "CustomReports" at bounding box center [119, 295] width 95 height 19
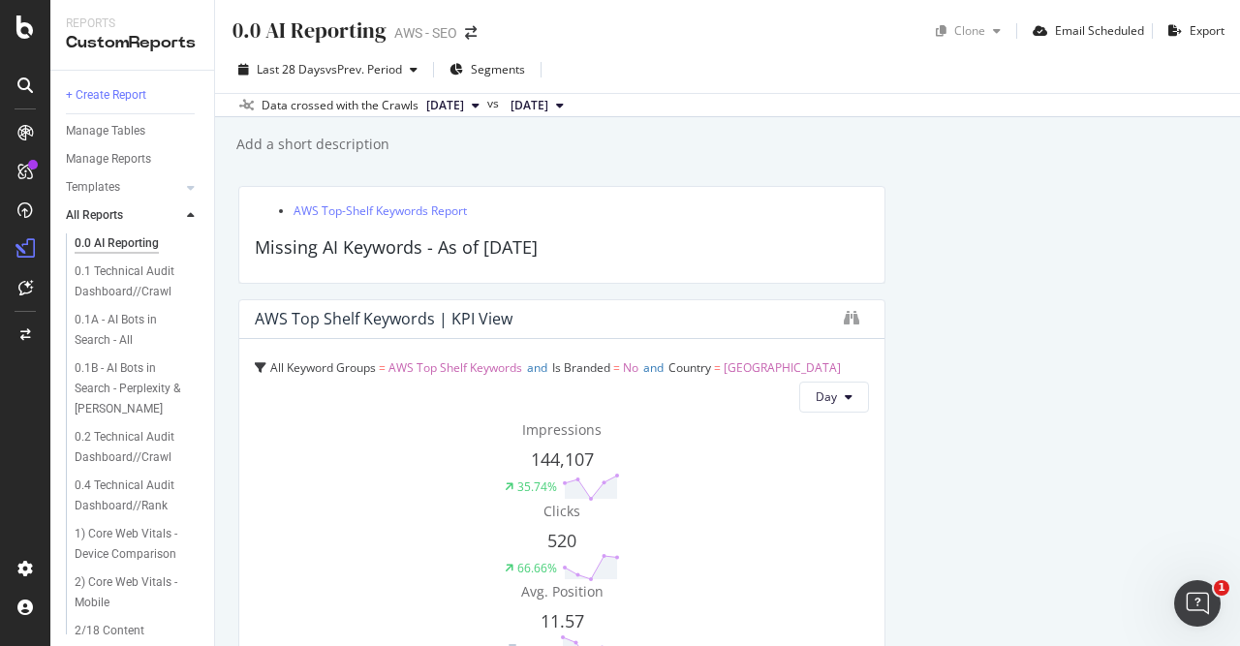
click at [108, 382] on div "0.1B - AI Bots in Search - Perplexity & [PERSON_NAME]" at bounding box center [134, 388] width 118 height 61
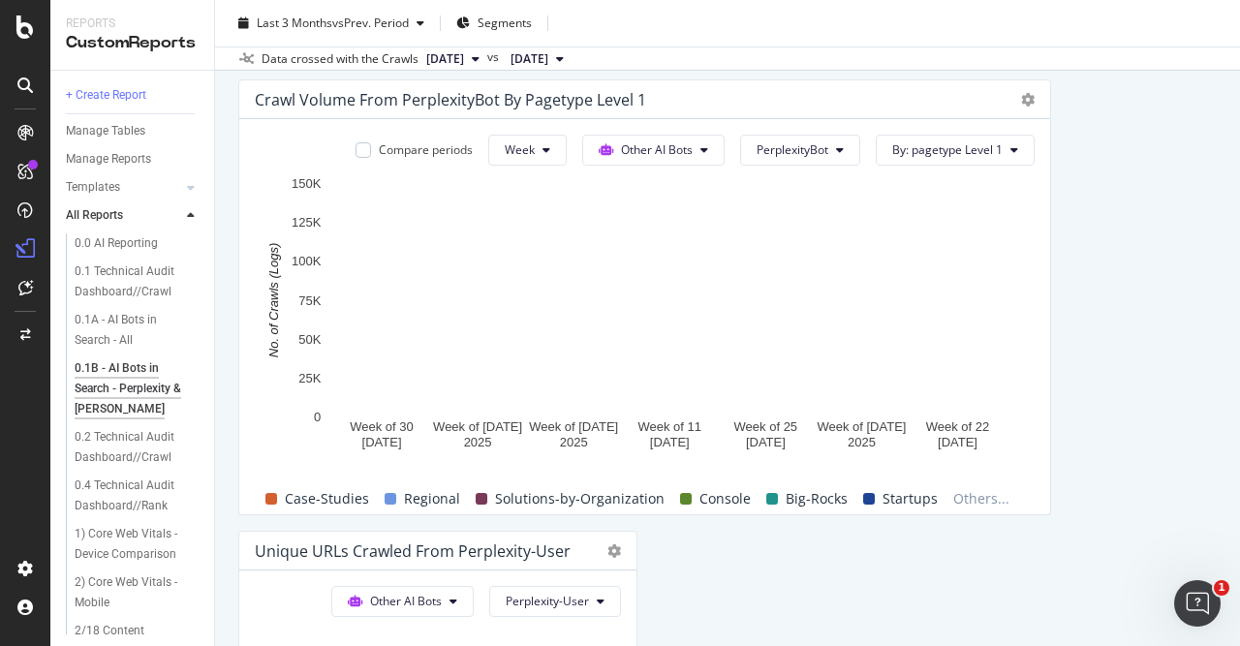
scroll to position [601, 0]
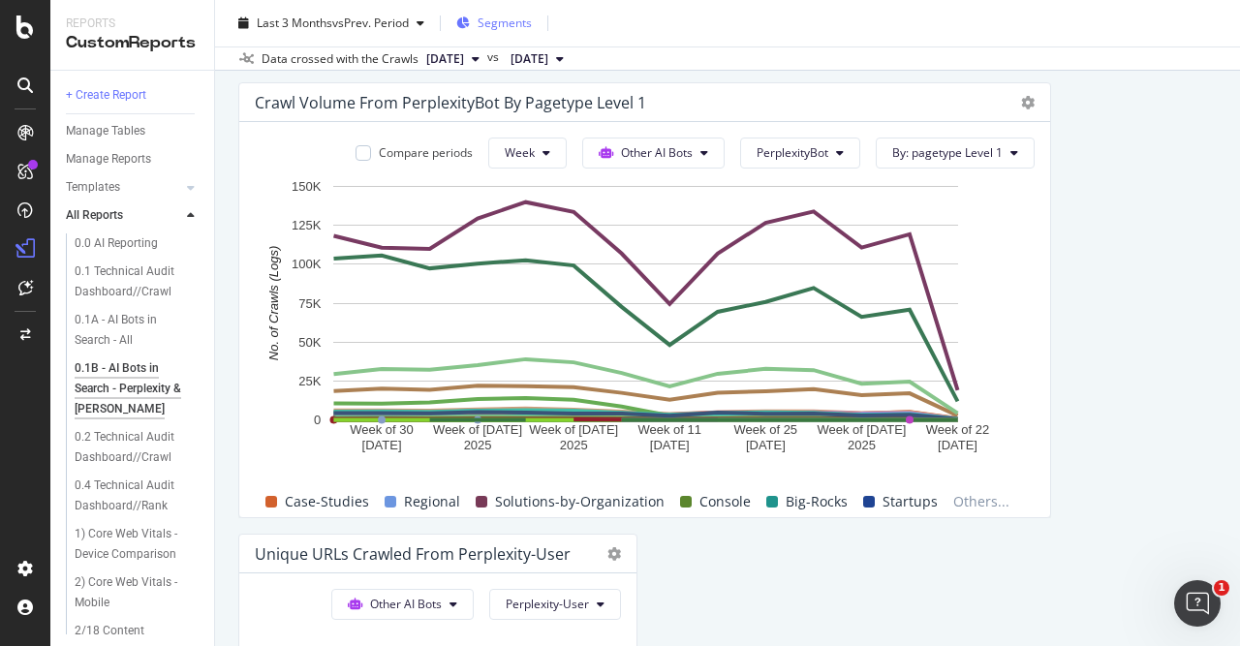
click at [524, 23] on span "Segments" at bounding box center [504, 23] width 54 height 16
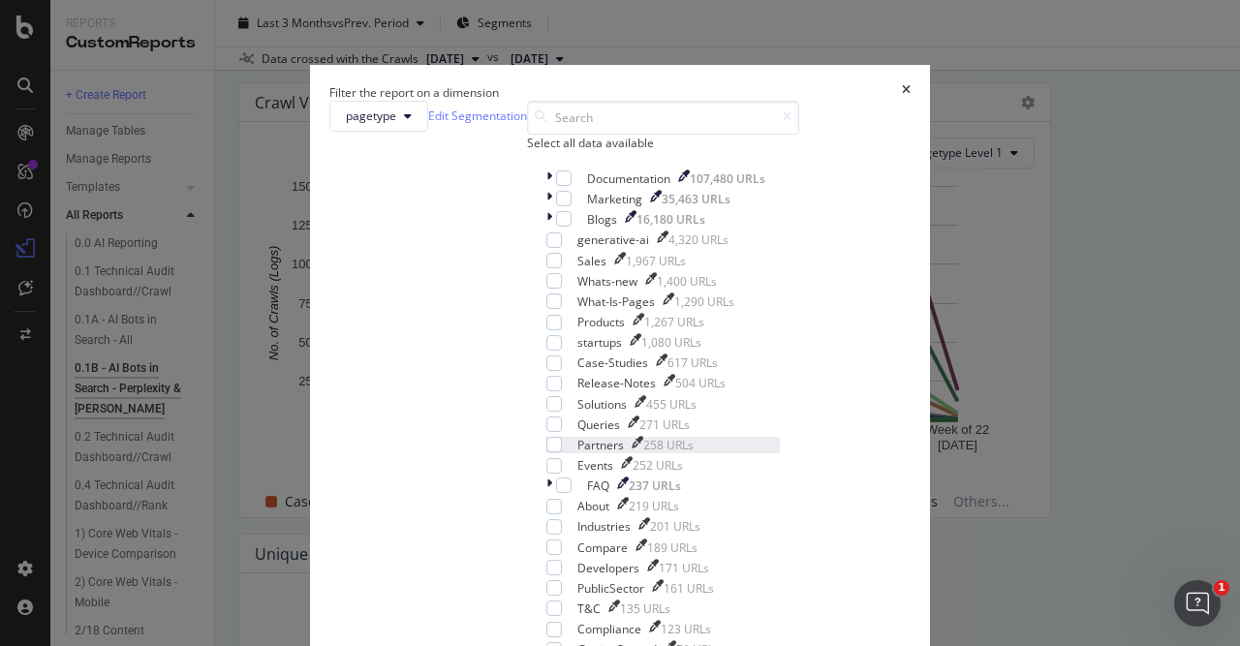
scroll to position [26, 0]
click at [546, 309] on div "modal" at bounding box center [553, 300] width 15 height 15
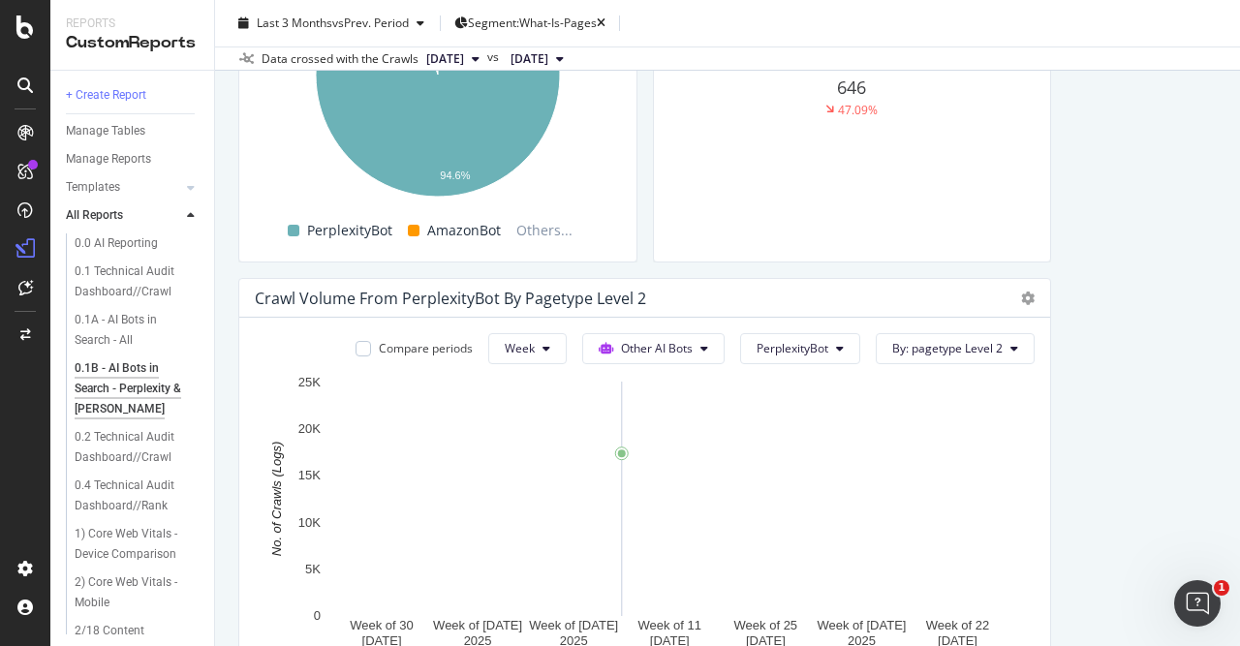
scroll to position [402, 0]
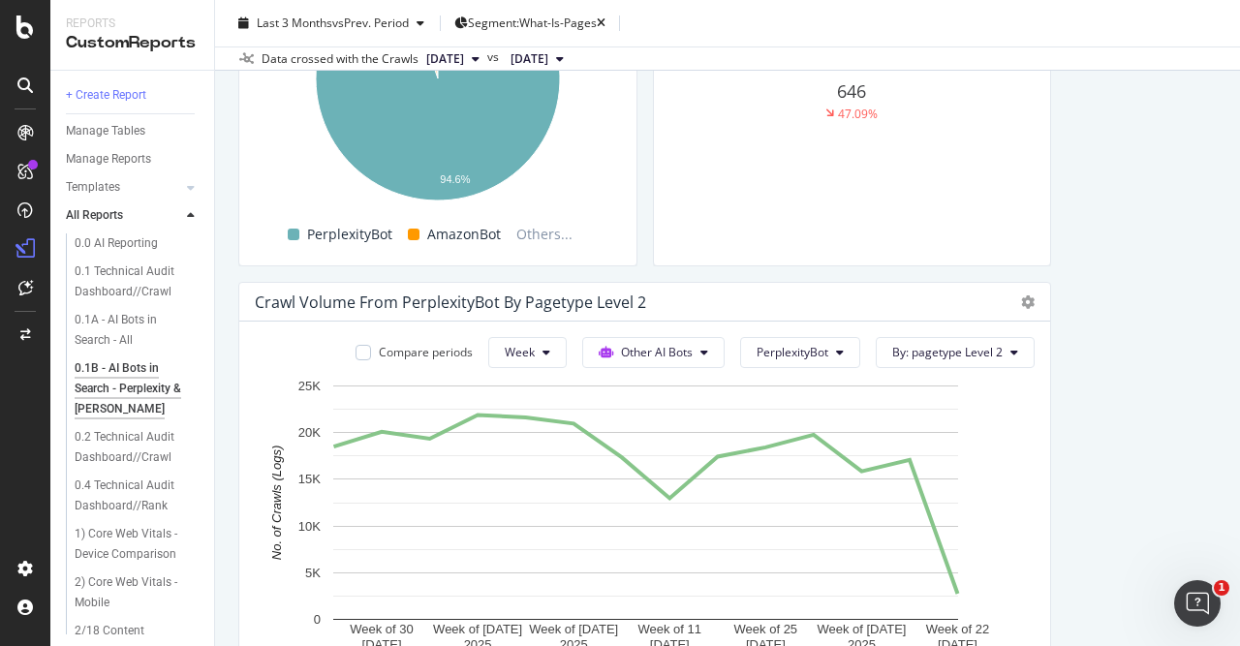
click at [464, 56] on span "[DATE]" at bounding box center [445, 58] width 38 height 17
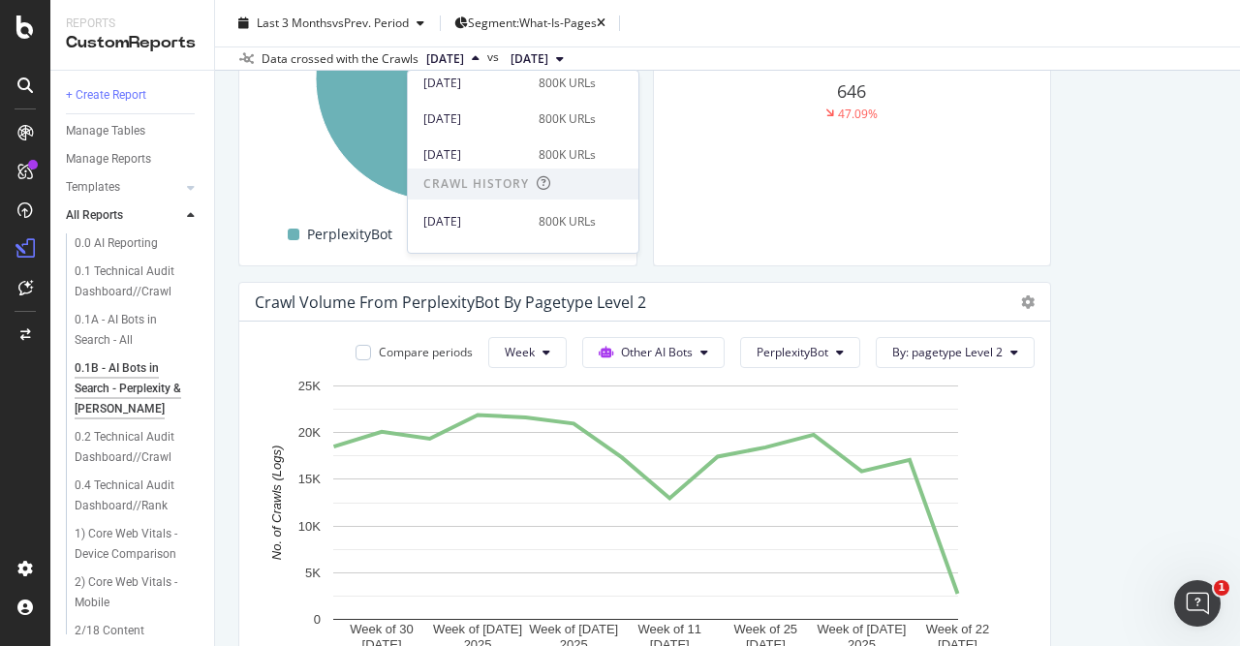
scroll to position [0, 0]
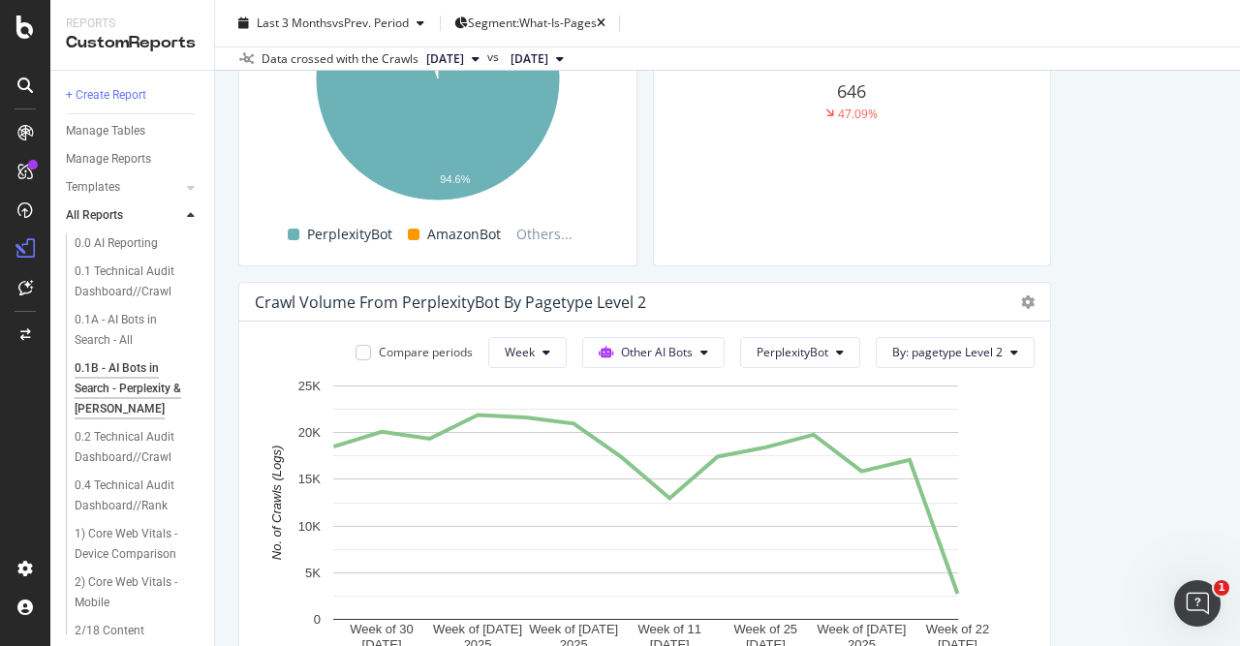
click at [751, 18] on div "Last 3 Months vs Prev. Period Segment: What-Is-Pages" at bounding box center [727, 27] width 1025 height 39
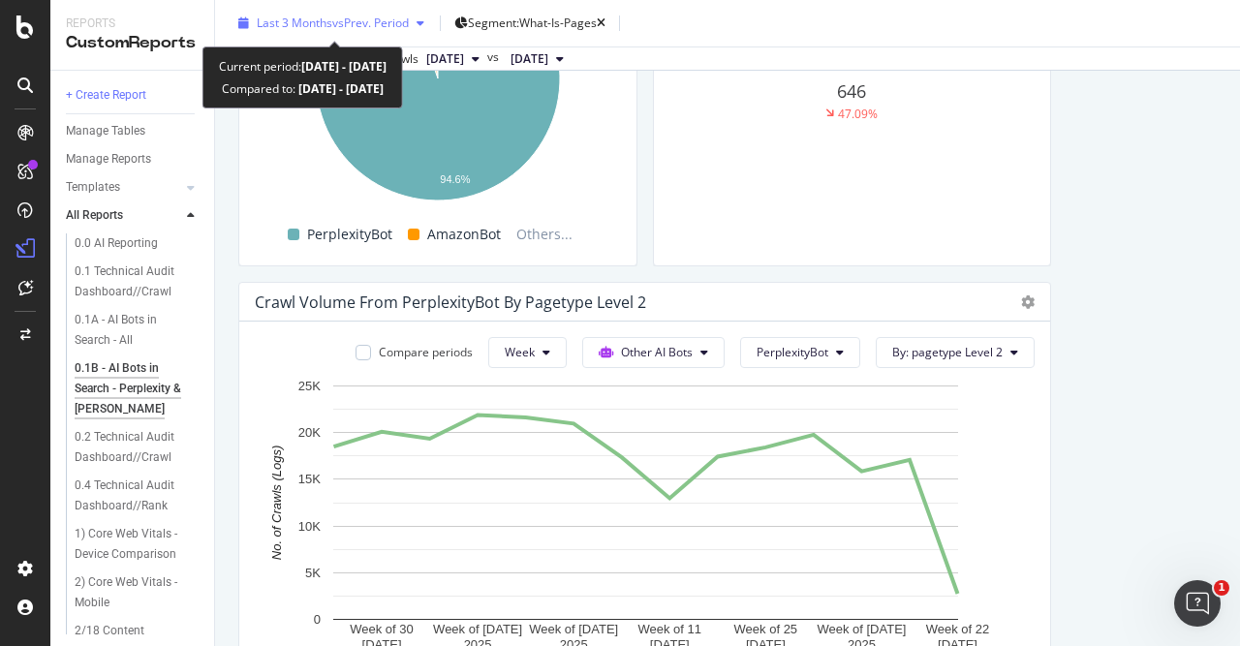
click at [418, 13] on div "Last 3 Months vs Prev. Period" at bounding box center [330, 23] width 201 height 29
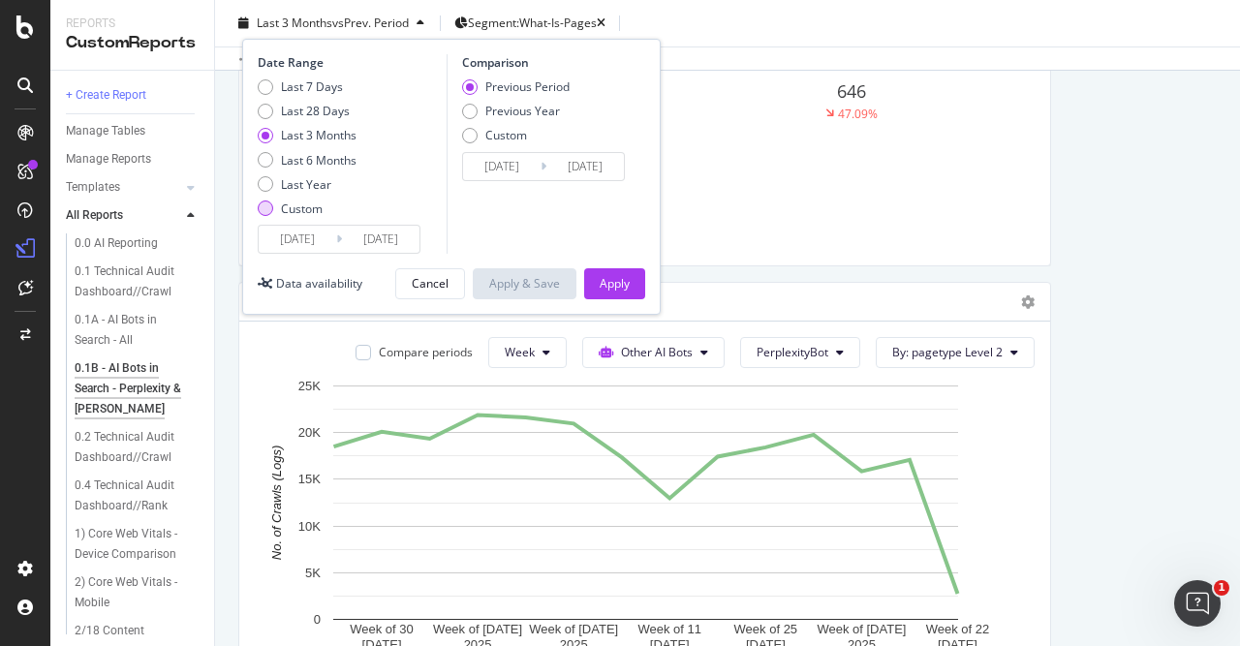
click at [268, 207] on div "Custom" at bounding box center [265, 207] width 15 height 15
type input "[DATE]"
click at [305, 237] on input "[DATE]" at bounding box center [297, 239] width 77 height 27
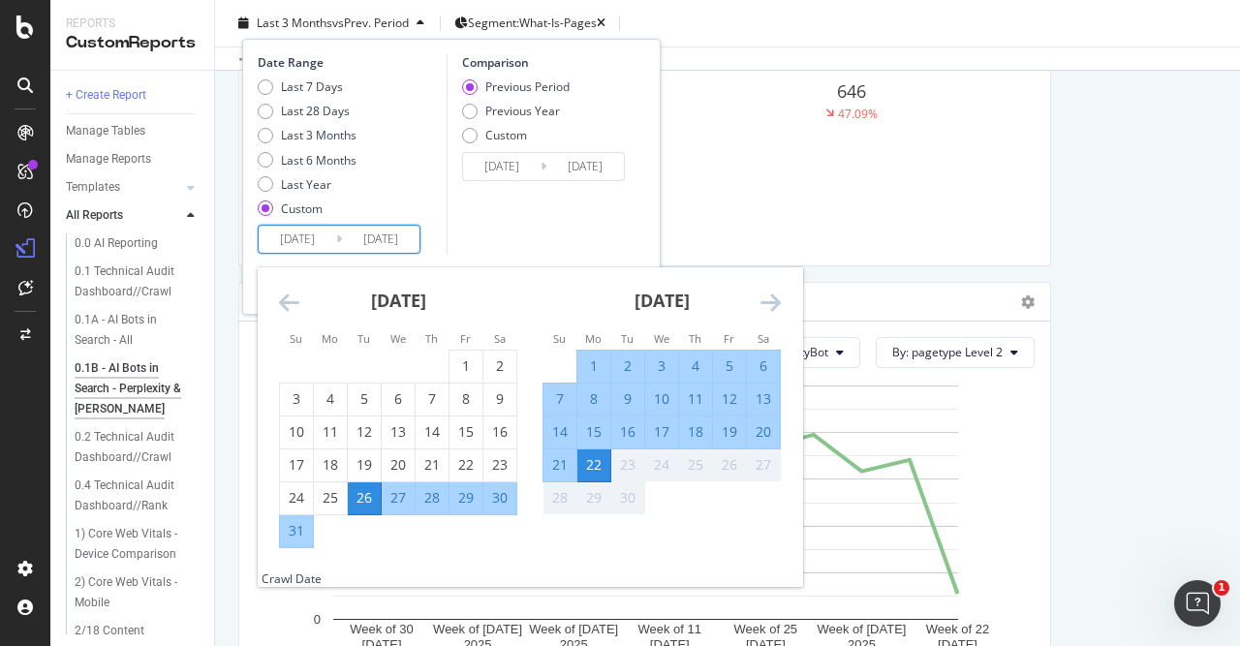
click at [278, 295] on div "[DATE] 1 2 3 4 5 6 7 8 9 10 11 12 13 14 15 16 17 18 19 20 21 22 23 24 25 26 27 …" at bounding box center [397, 407] width 263 height 281
click at [282, 299] on icon "Move backward to switch to the previous month." at bounding box center [289, 302] width 20 height 23
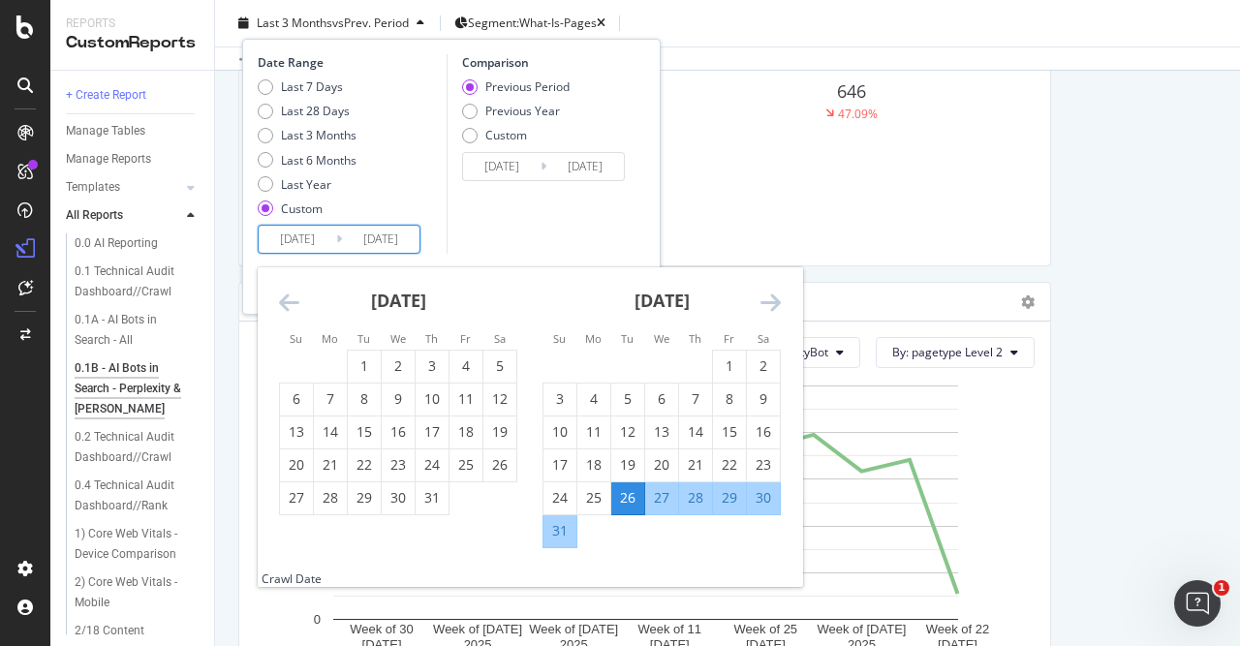
click at [282, 299] on icon "Move backward to switch to the previous month." at bounding box center [289, 302] width 20 height 23
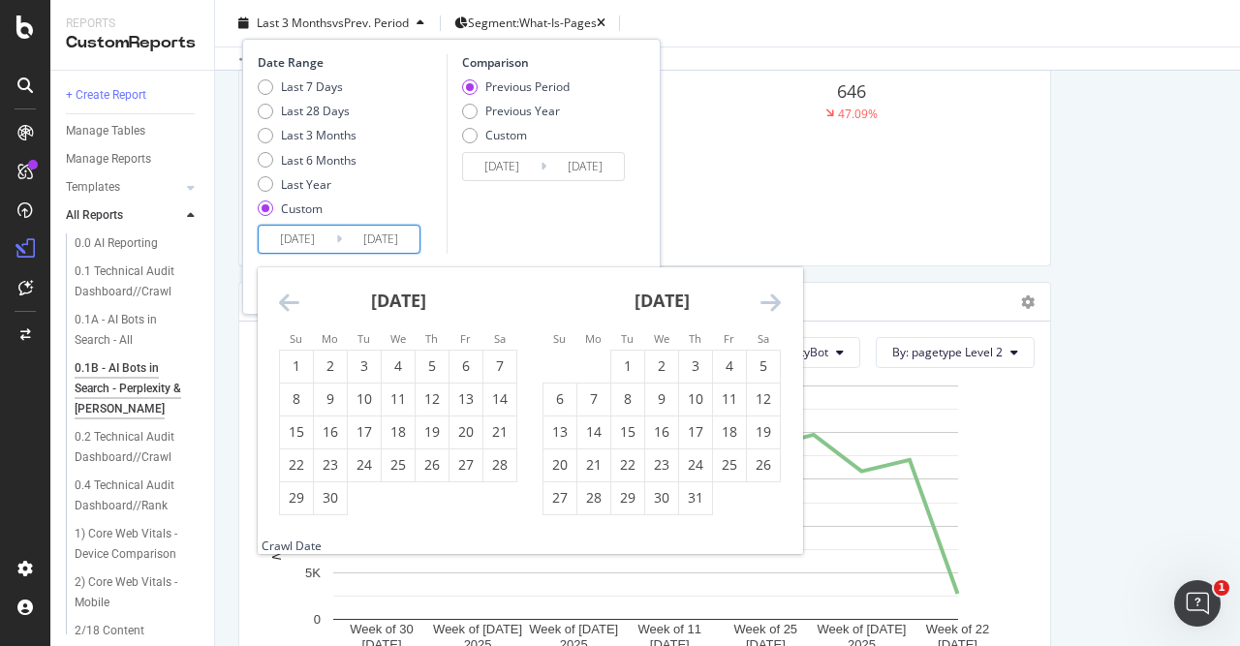
click at [282, 299] on icon "Move backward to switch to the previous month." at bounding box center [289, 302] width 20 height 23
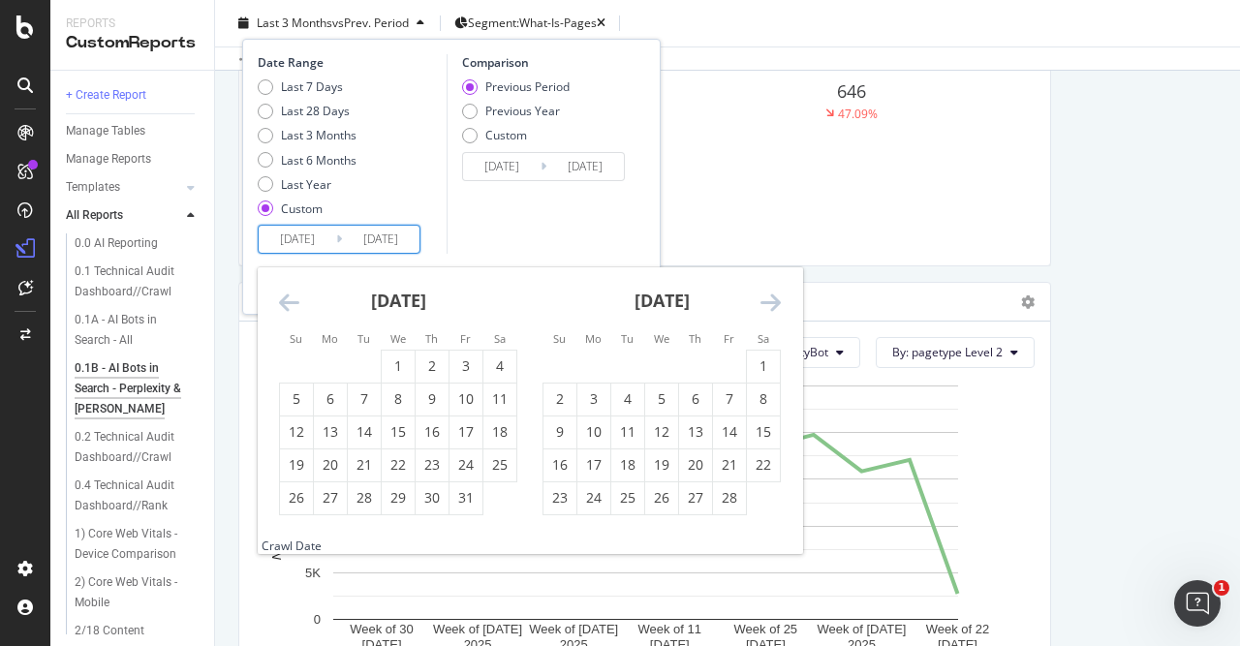
click at [282, 299] on icon "Move backward to switch to the previous month." at bounding box center [289, 302] width 20 height 23
click at [667, 364] on div "1" at bounding box center [661, 365] width 33 height 19
type input "[DATE]"
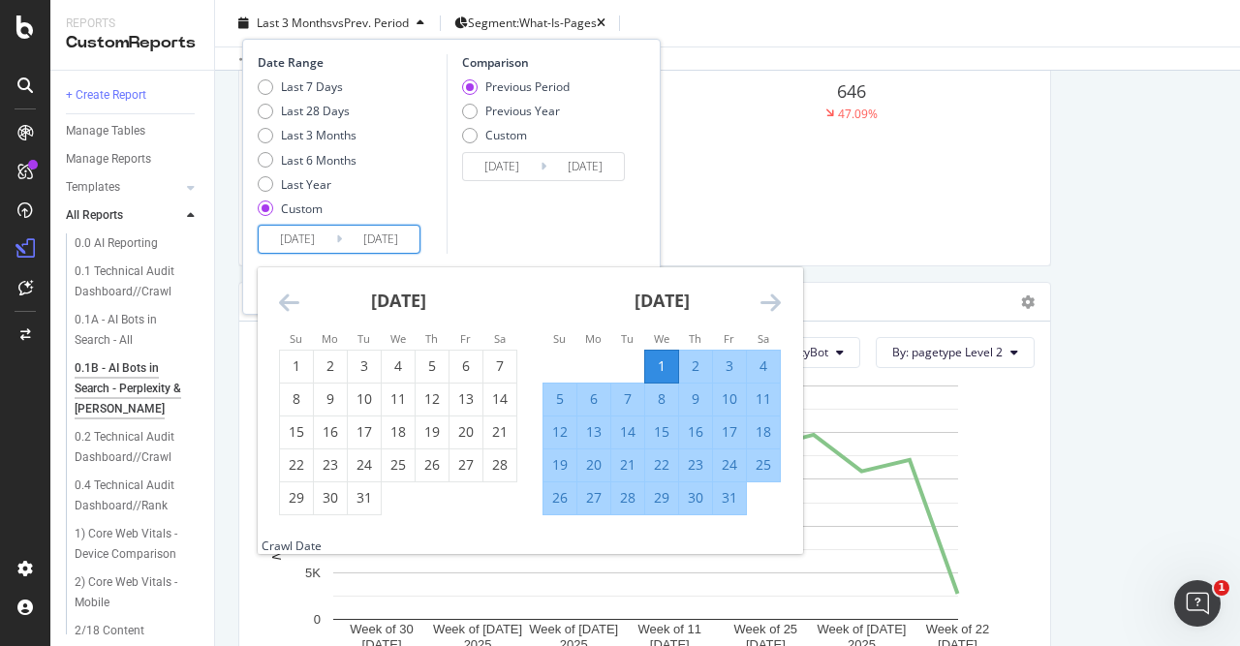
click at [772, 300] on icon "Move forward to switch to the next month." at bounding box center [770, 302] width 20 height 23
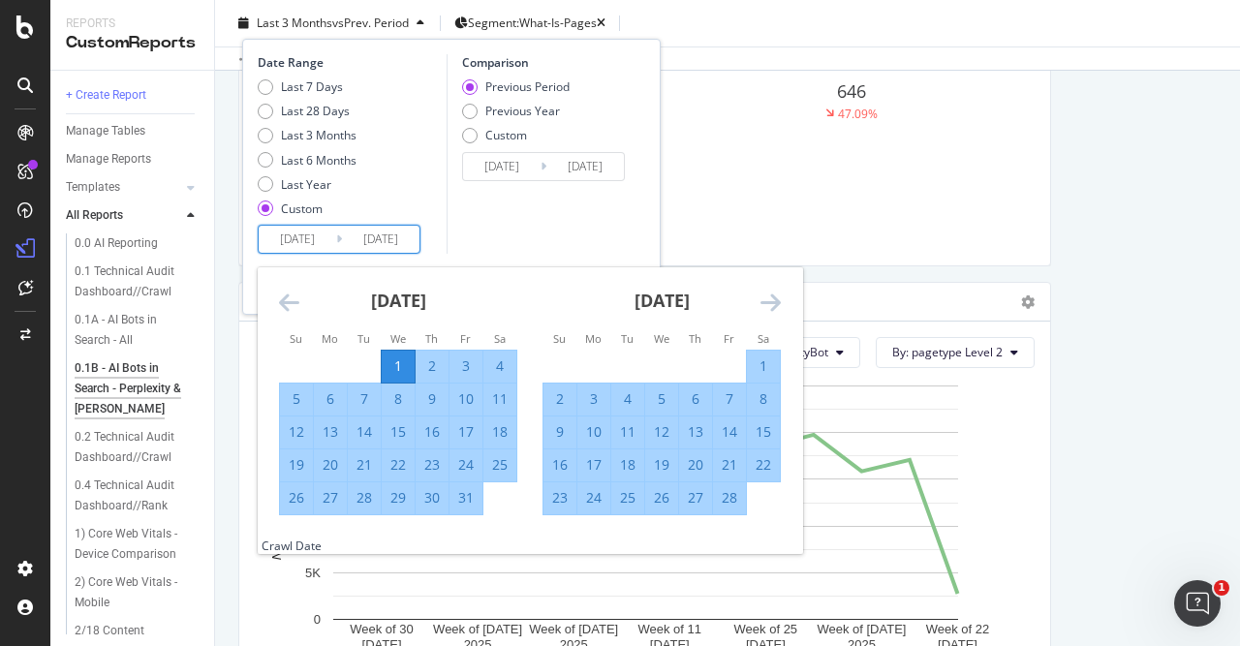
click at [614, 246] on div "Comparison Previous Period Previous Year Custom [DATE] Navigate forward to inte…" at bounding box center [538, 154] width 184 height 200
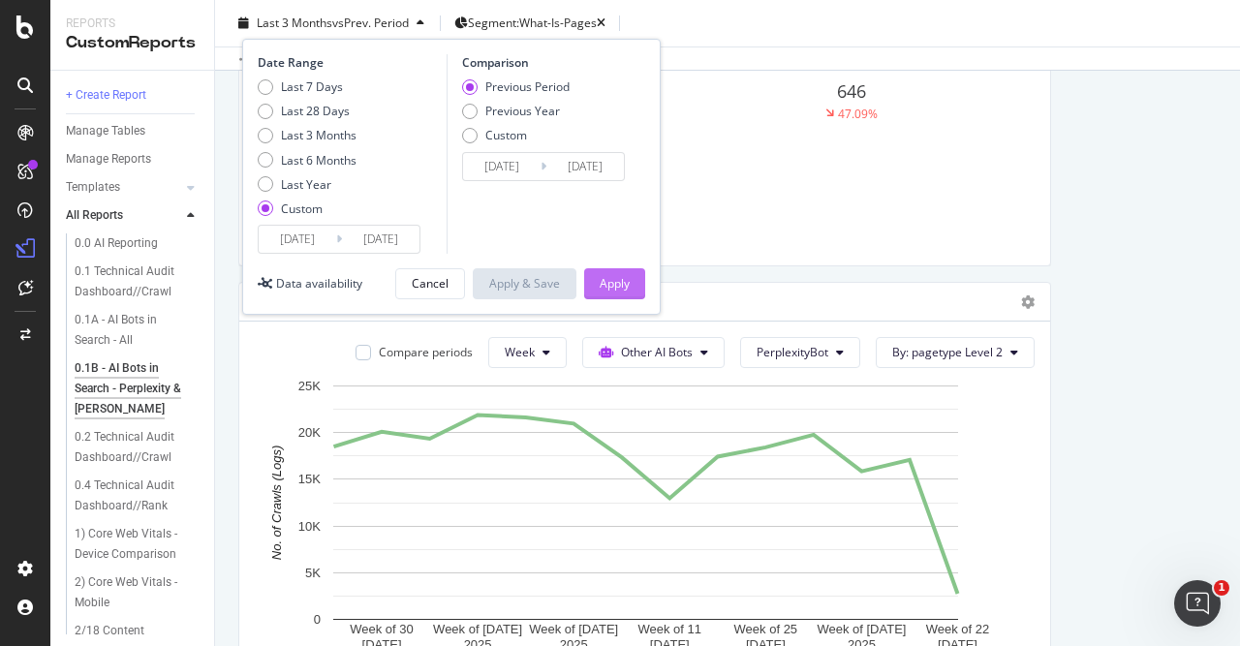
click at [617, 281] on div "Apply" at bounding box center [614, 283] width 30 height 16
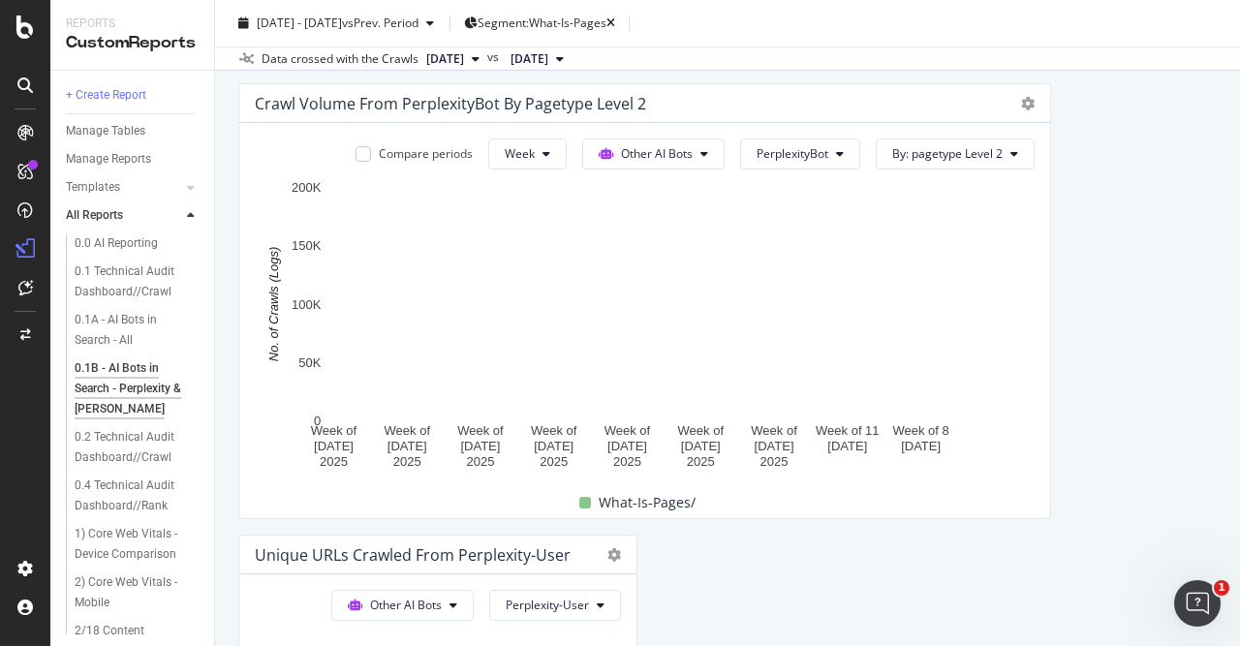
scroll to position [602, 0]
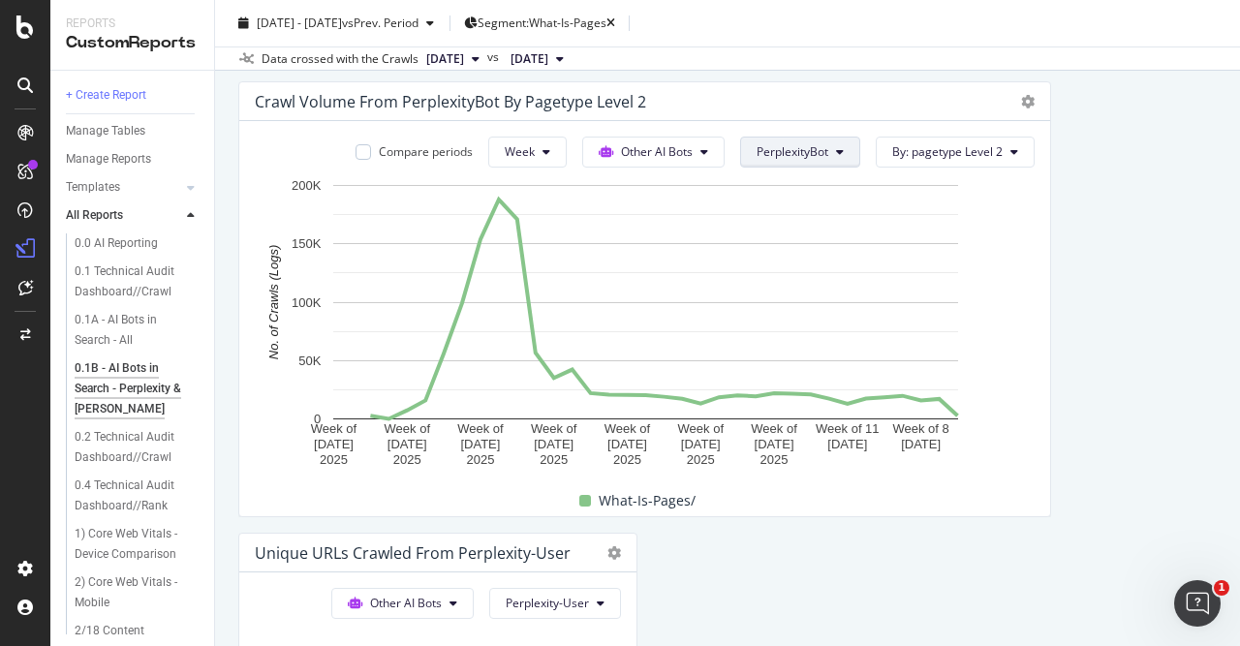
click at [838, 152] on button "PerplexityBot" at bounding box center [800, 152] width 120 height 31
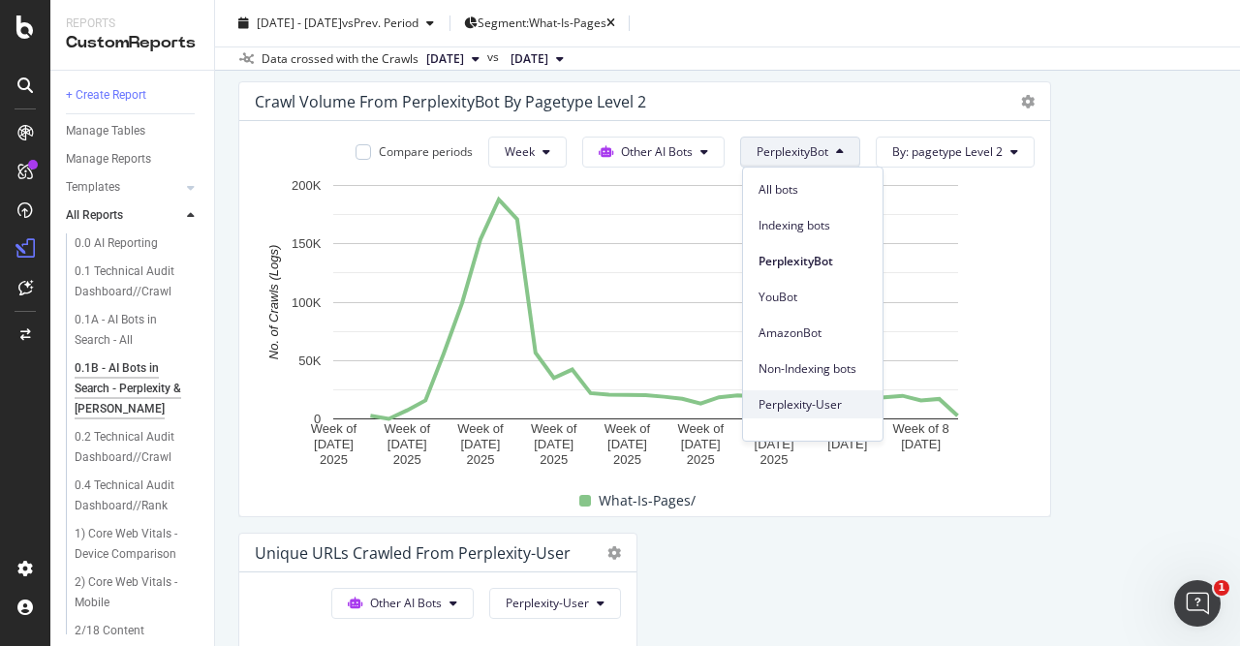
click at [811, 404] on span "Perplexity-User" at bounding box center [812, 404] width 108 height 17
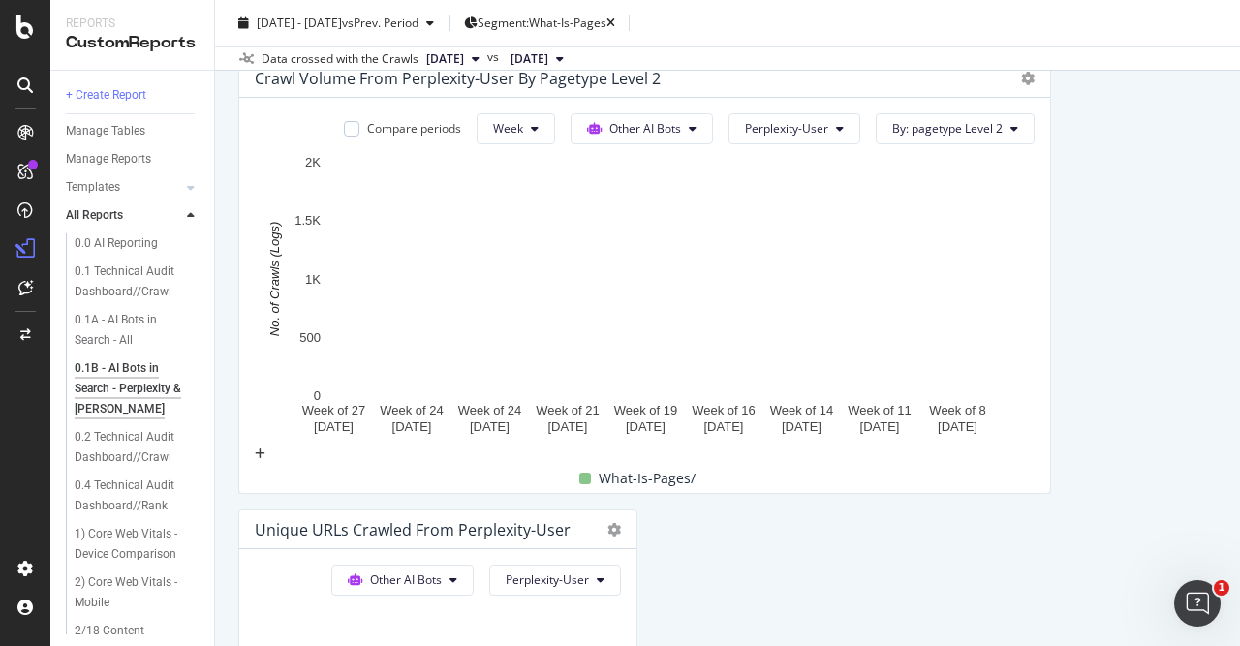
scroll to position [624, 0]
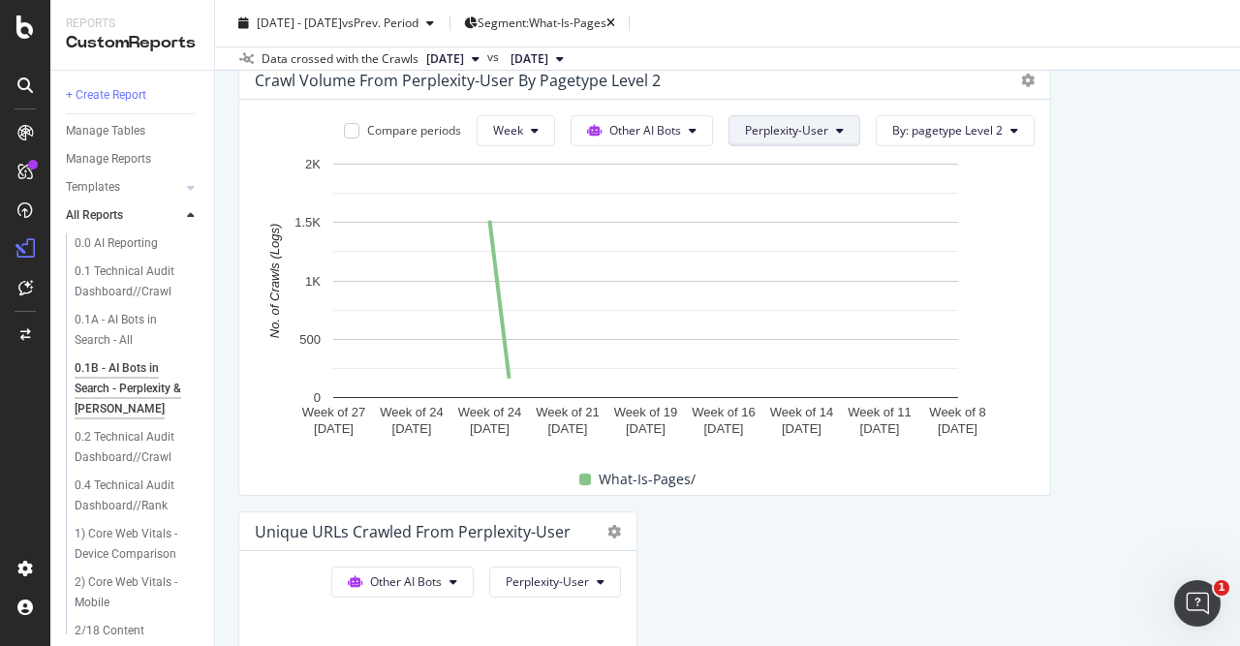
click at [833, 128] on button "Perplexity-User" at bounding box center [794, 130] width 132 height 31
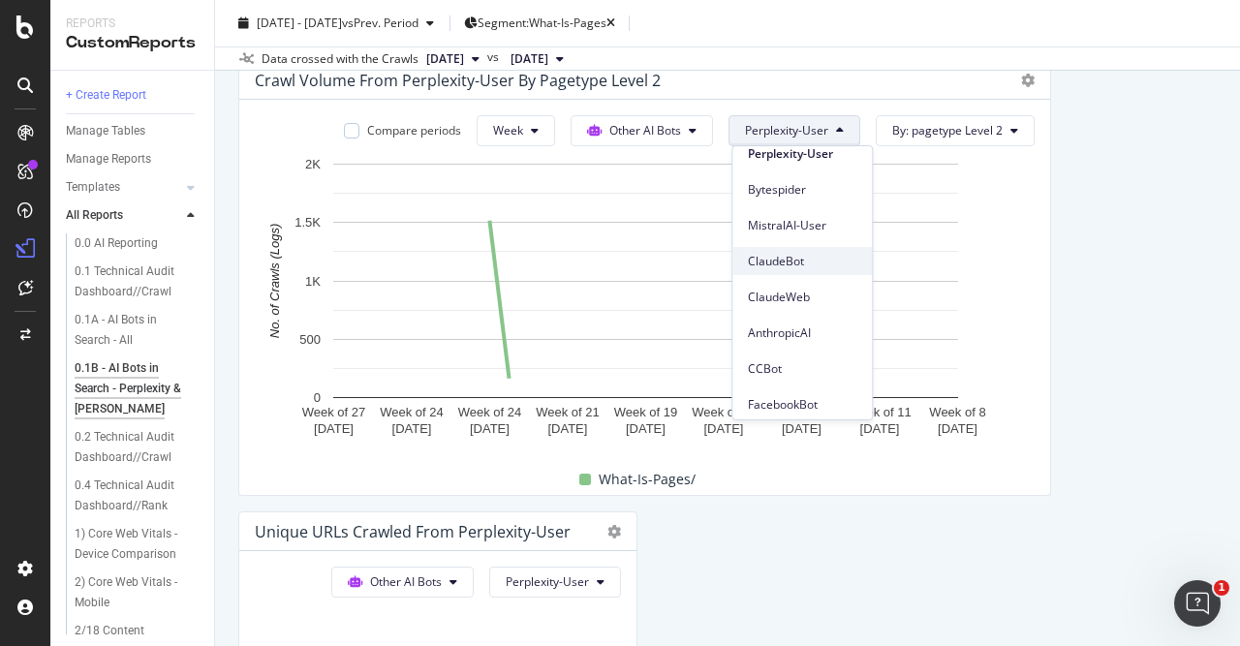
click at [777, 261] on span "ClaudeBot" at bounding box center [802, 261] width 108 height 17
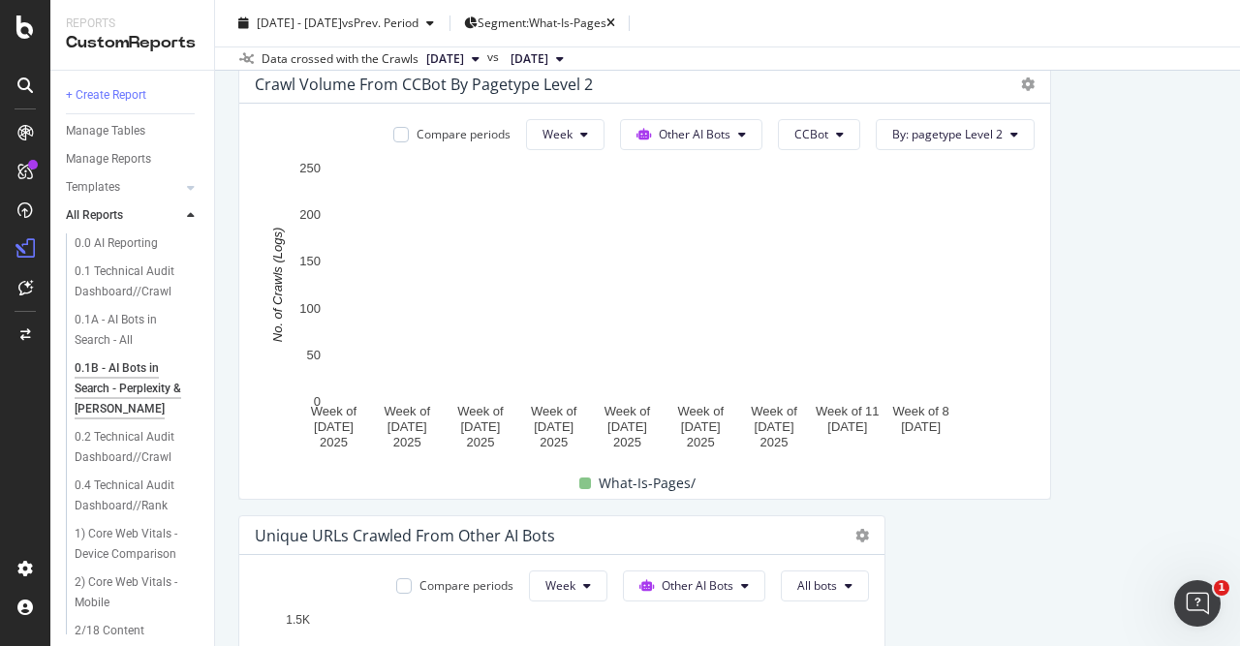
scroll to position [4231, 0]
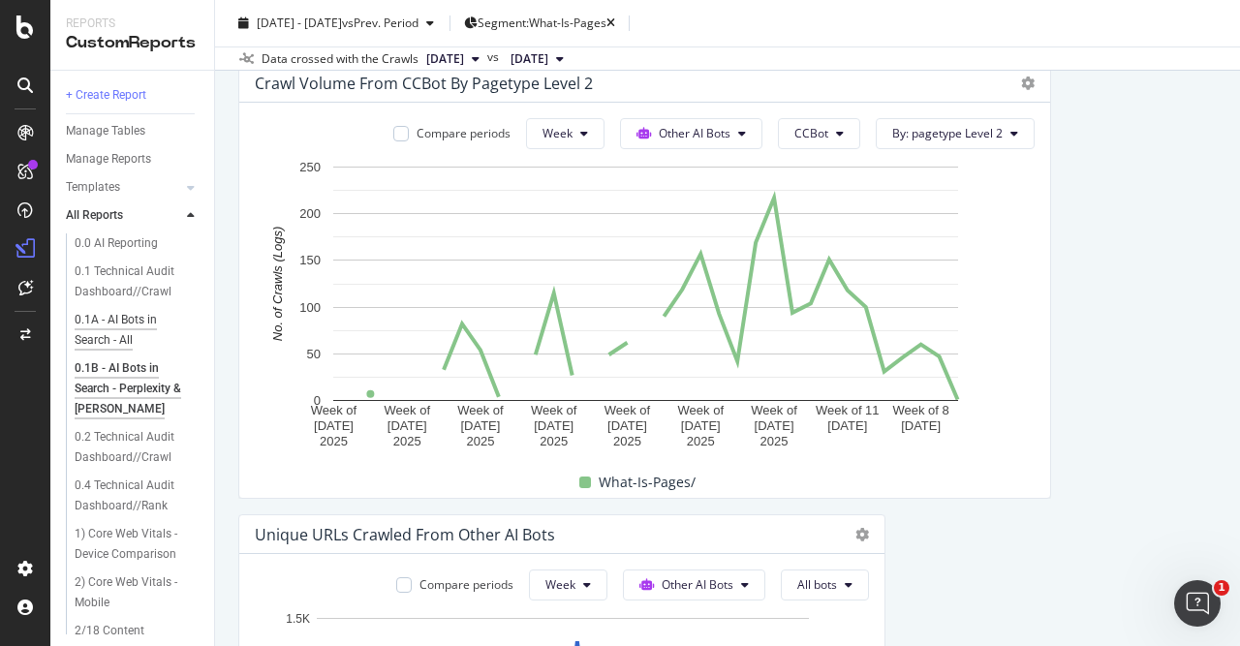
click at [123, 323] on div "0.1A - AI Bots in Search - All" at bounding box center [130, 330] width 111 height 41
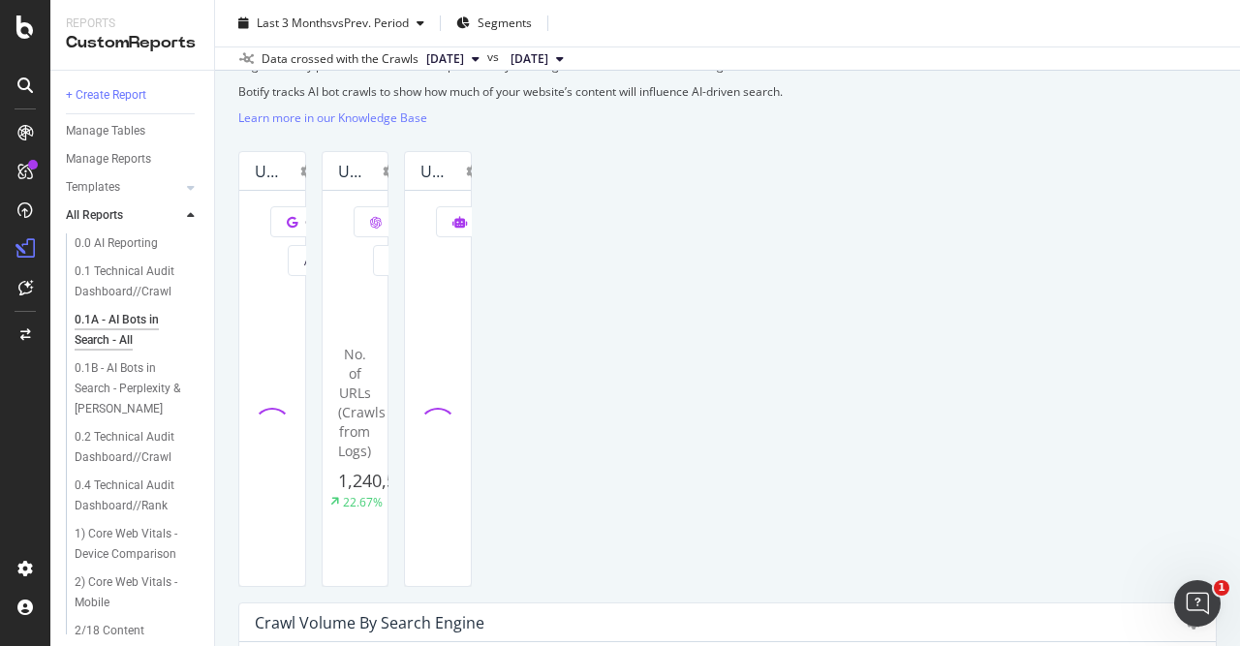
scroll to position [475, 0]
